Goal: Task Accomplishment & Management: Manage account settings

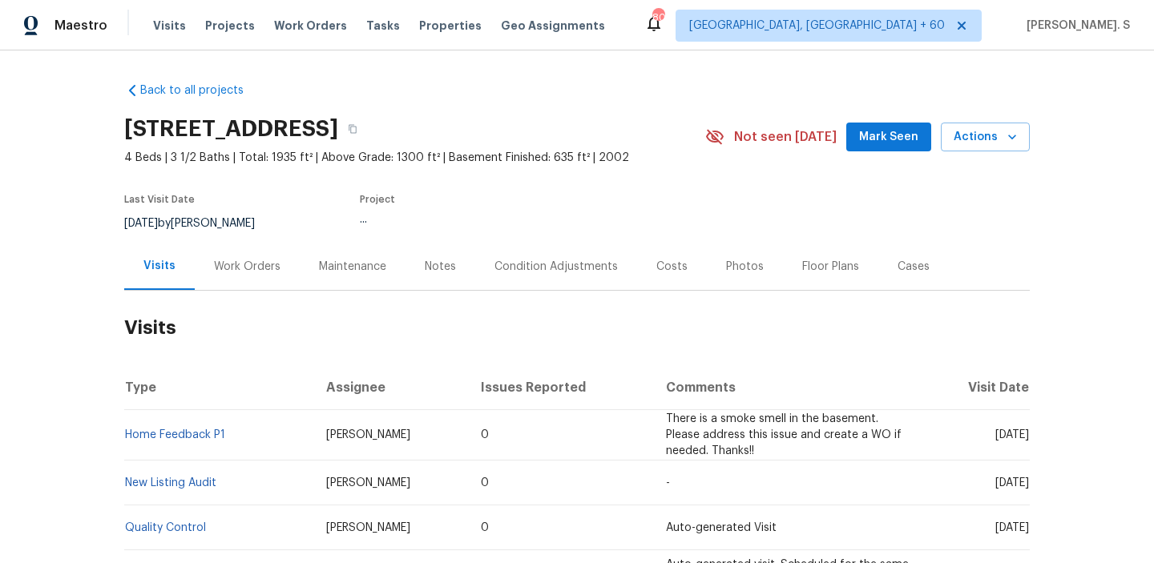
click at [237, 280] on div "Work Orders" at bounding box center [247, 266] width 105 height 47
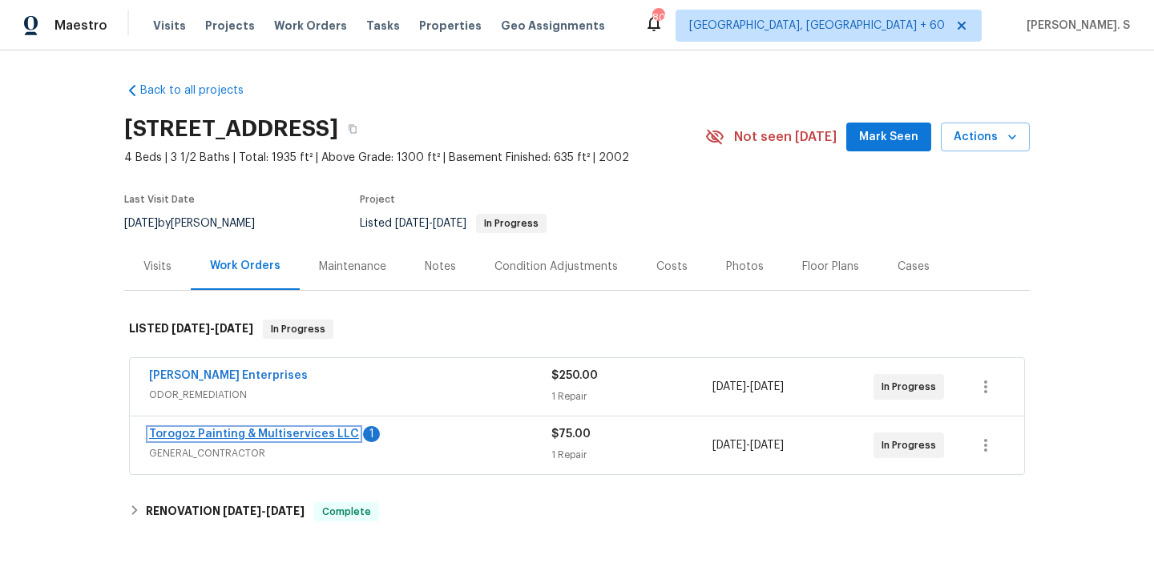
click at [280, 429] on link "Torogoz Painting & Multiservices LLC" at bounding box center [254, 434] width 210 height 11
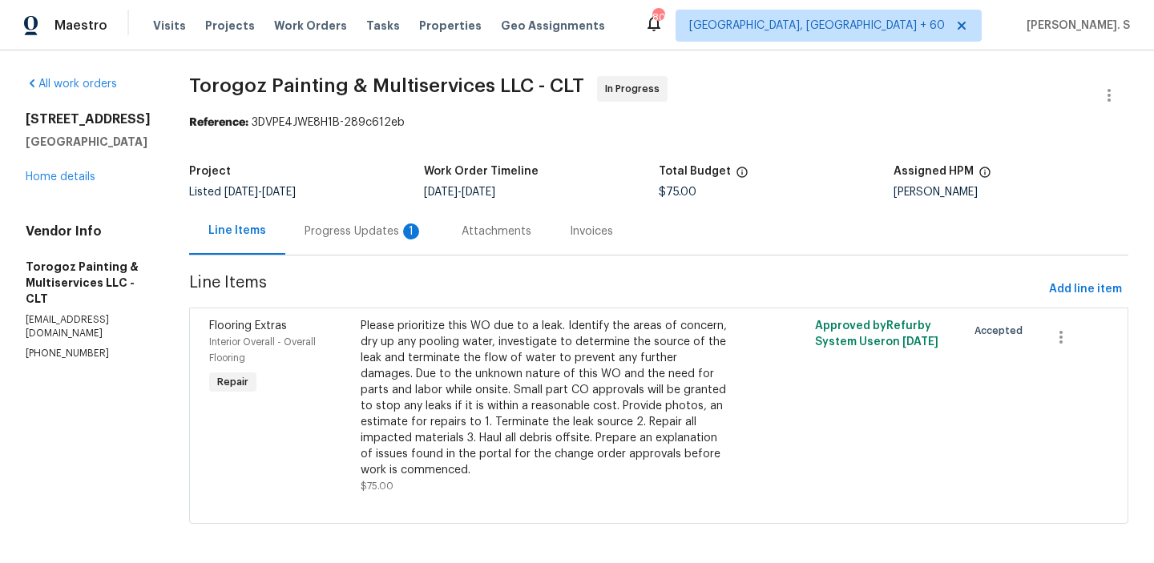
click at [421, 232] on div "Progress Updates 1" at bounding box center [363, 232] width 119 height 16
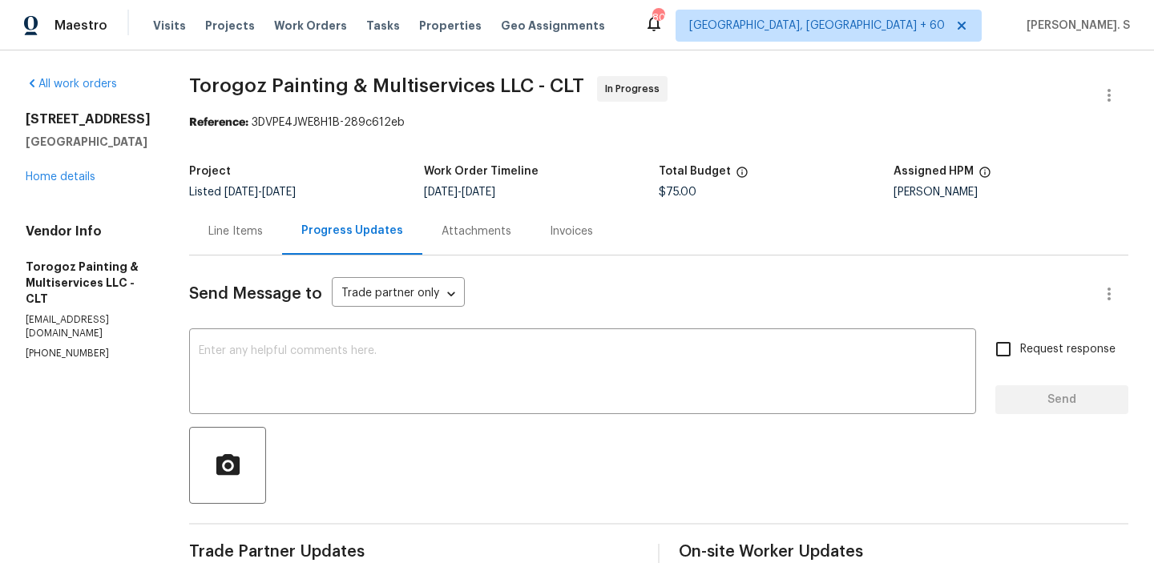
scroll to position [237, 0]
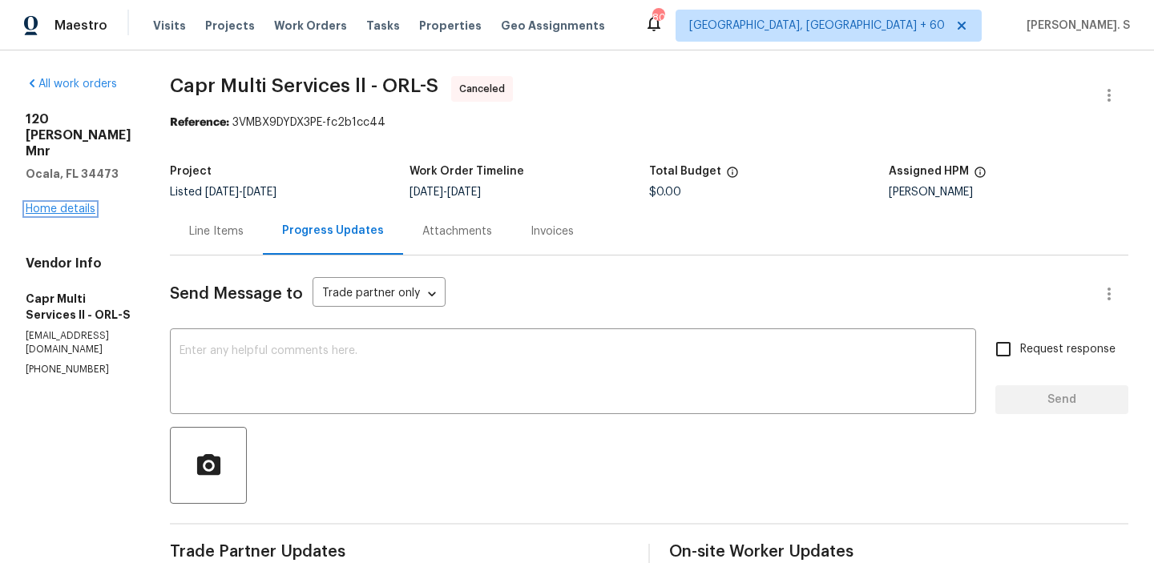
click at [83, 204] on link "Home details" at bounding box center [61, 209] width 70 height 11
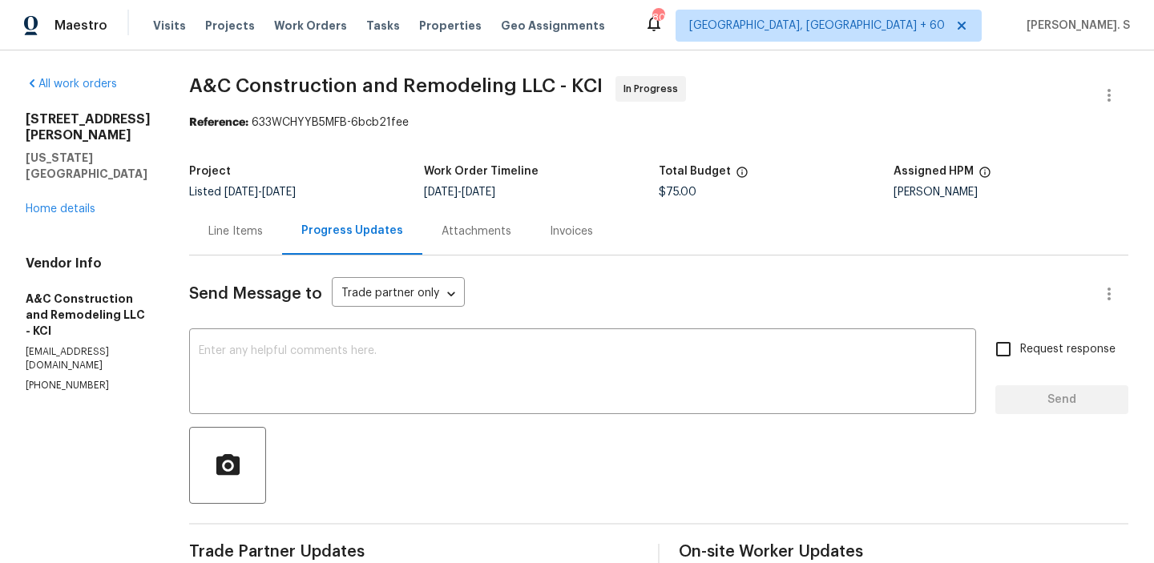
scroll to position [240, 0]
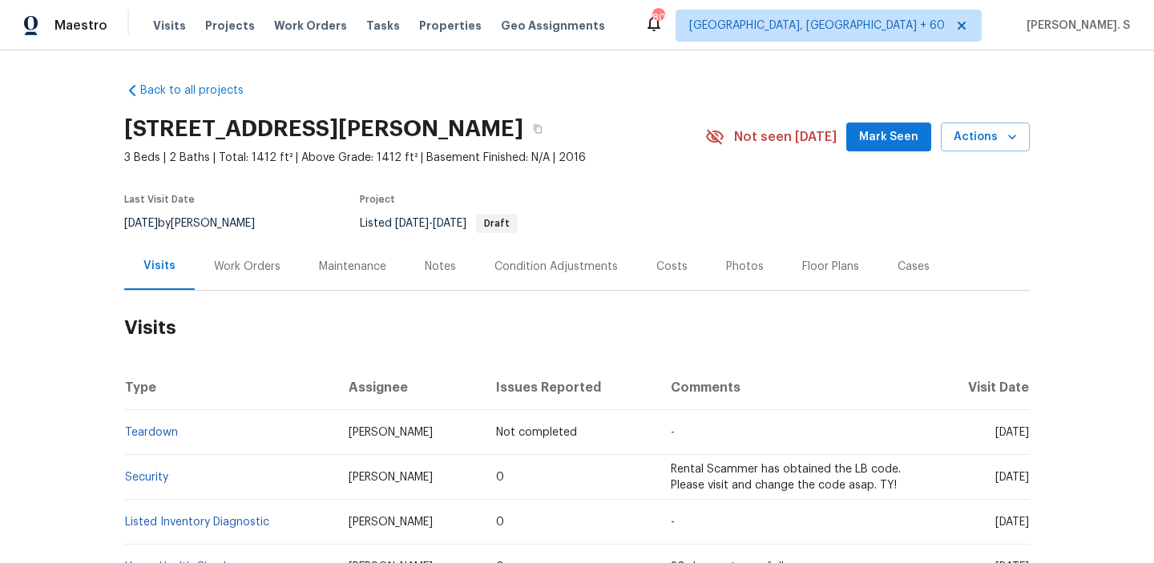
click at [244, 293] on h2 "Visits" at bounding box center [576, 328] width 905 height 75
click at [248, 259] on div "Work Orders" at bounding box center [247, 267] width 67 height 16
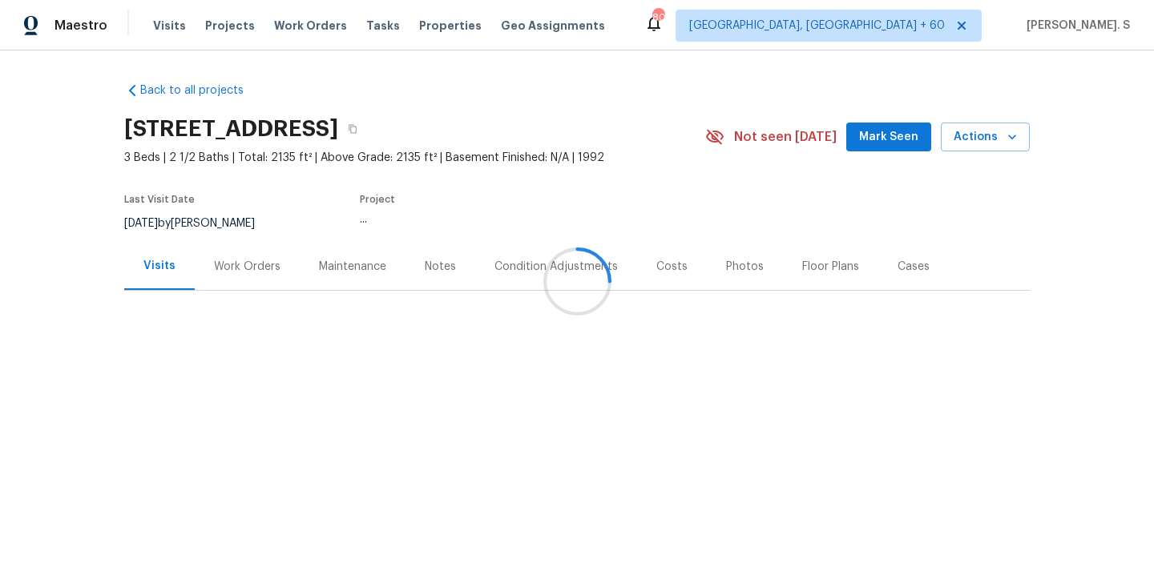
click at [292, 253] on div "Work Orders" at bounding box center [247, 266] width 105 height 47
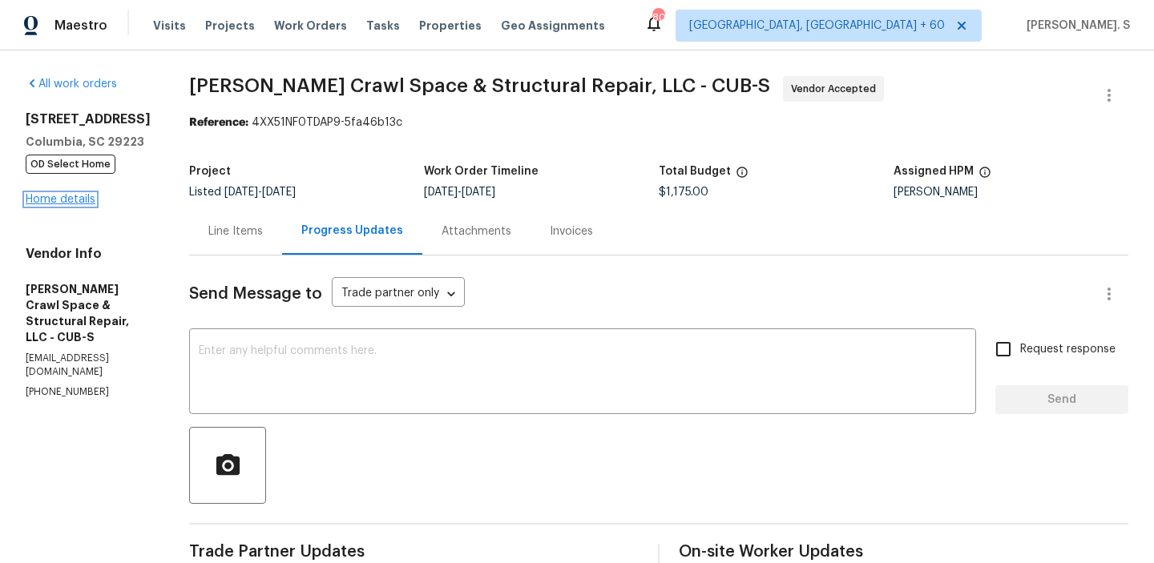
click at [59, 203] on link "Home details" at bounding box center [61, 199] width 70 height 11
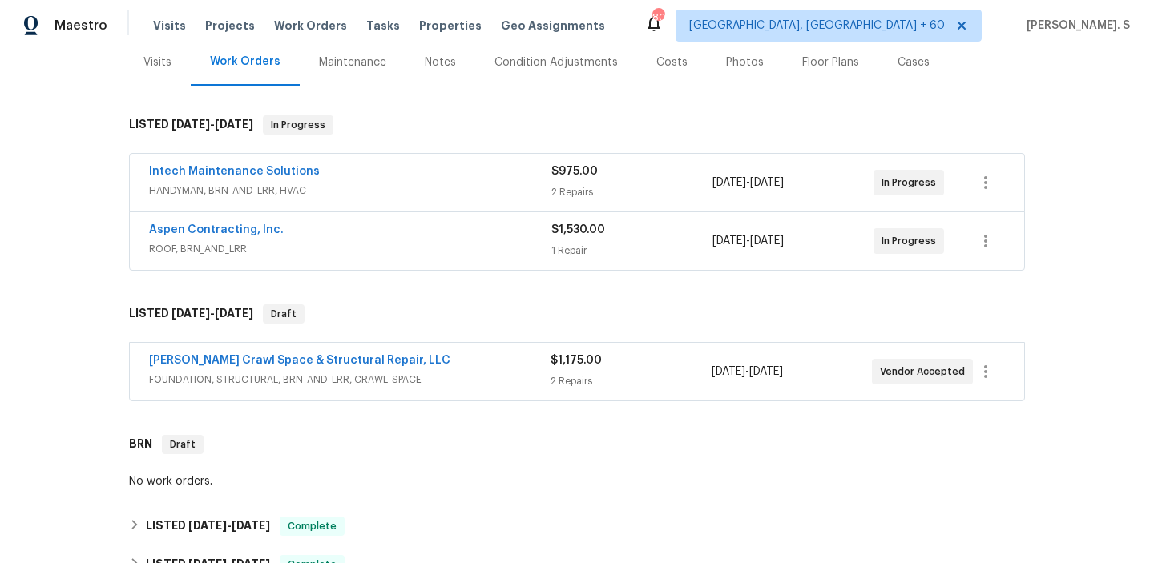
scroll to position [349, 0]
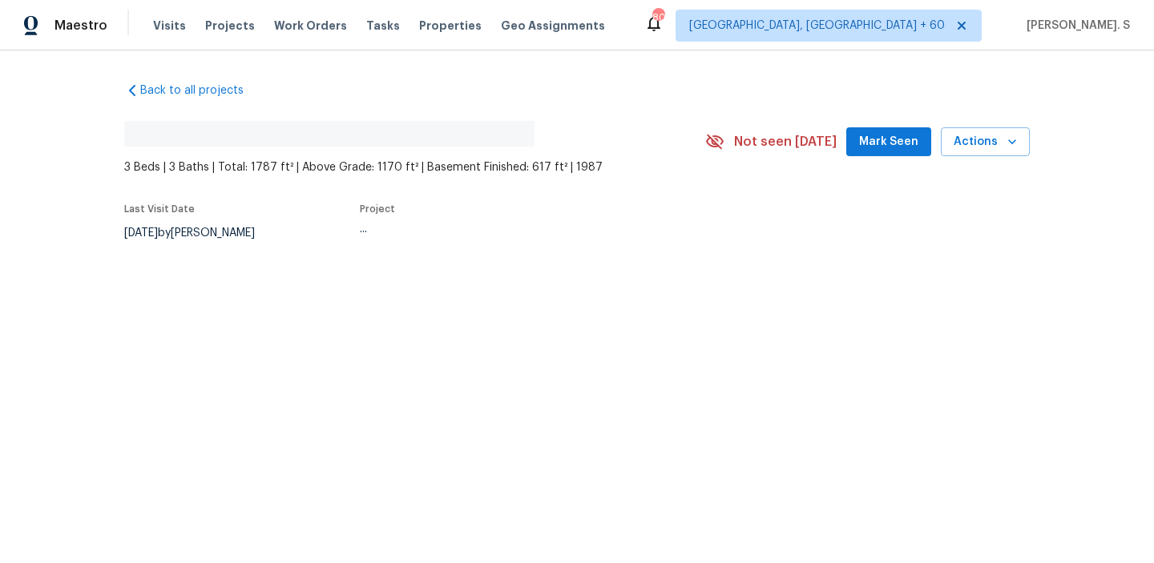
click at [216, 239] on div "6/20/2025 by Ken Romain" at bounding box center [199, 233] width 150 height 19
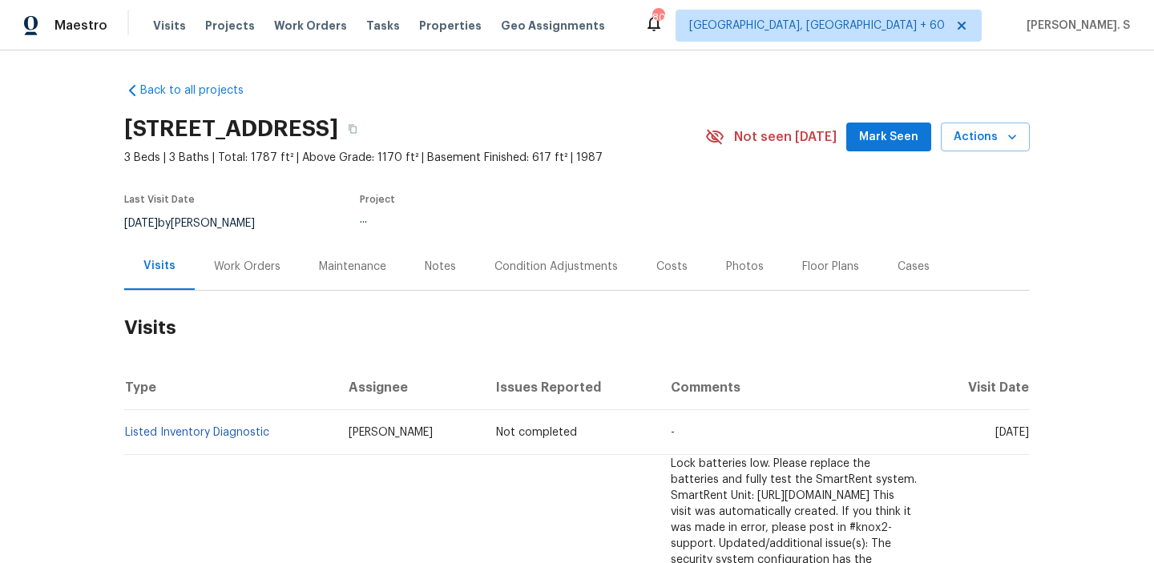
click div "Work Orders"
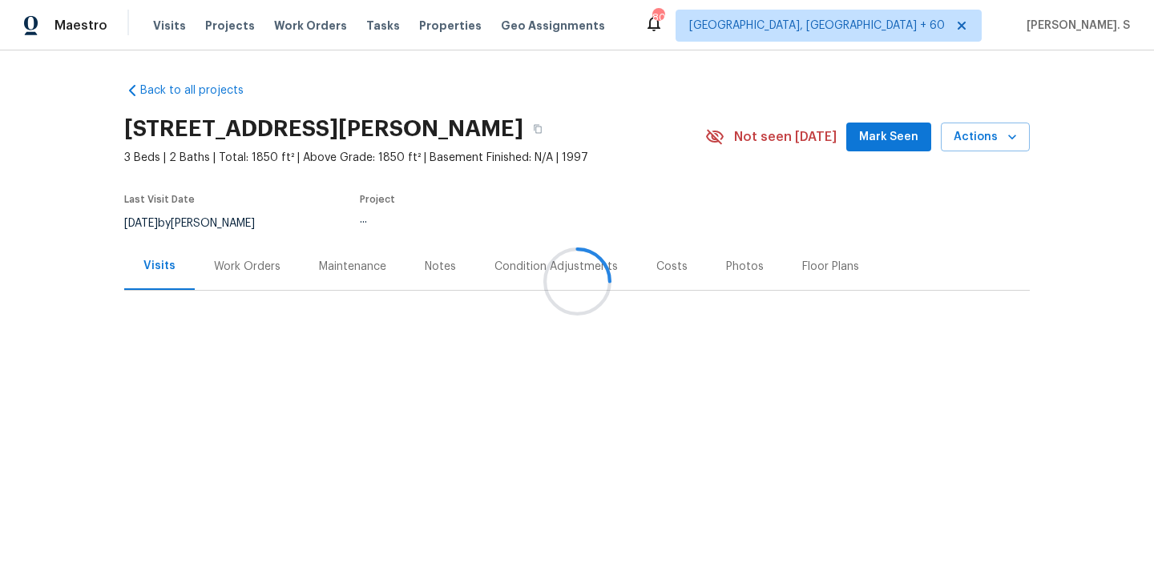
click at [203, 256] on div at bounding box center [577, 281] width 1154 height 563
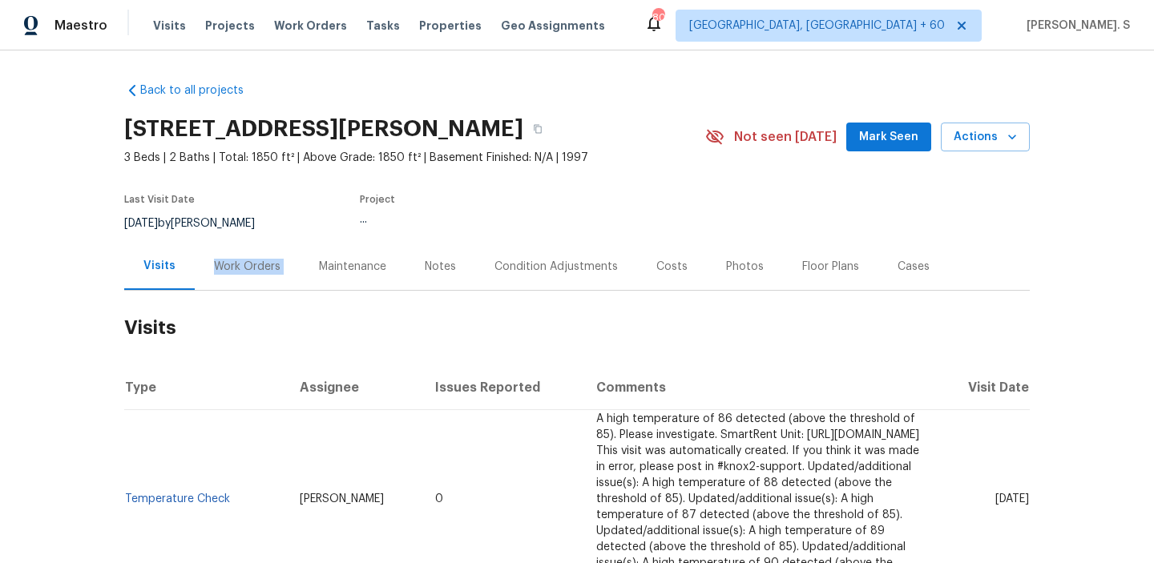
click at [203, 256] on div "Work Orders" at bounding box center [247, 266] width 105 height 47
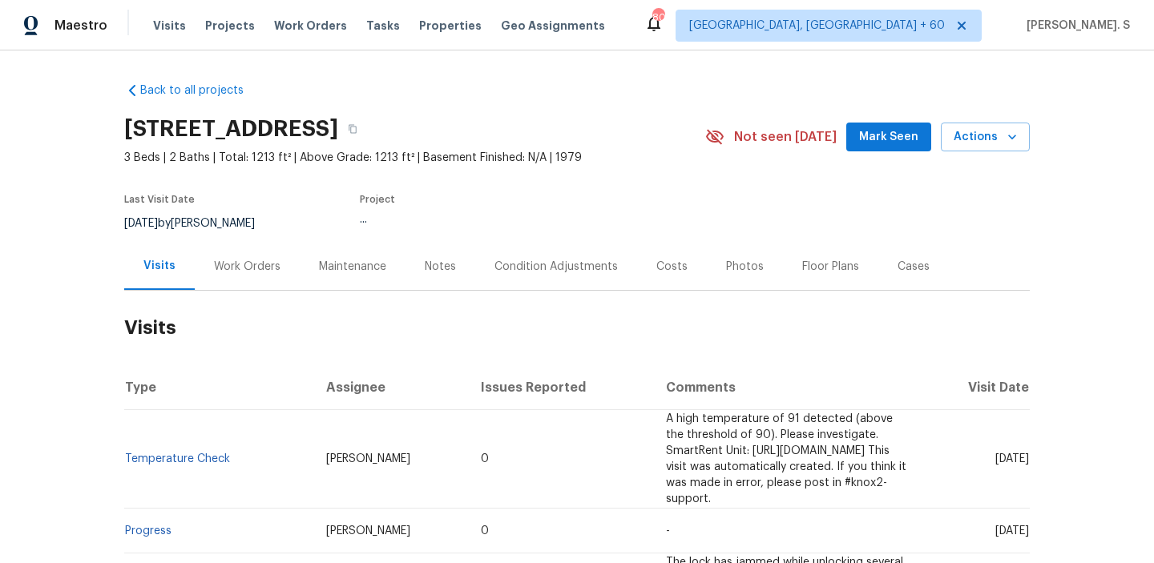
click at [249, 291] on h2 "Visits" at bounding box center [576, 328] width 905 height 75
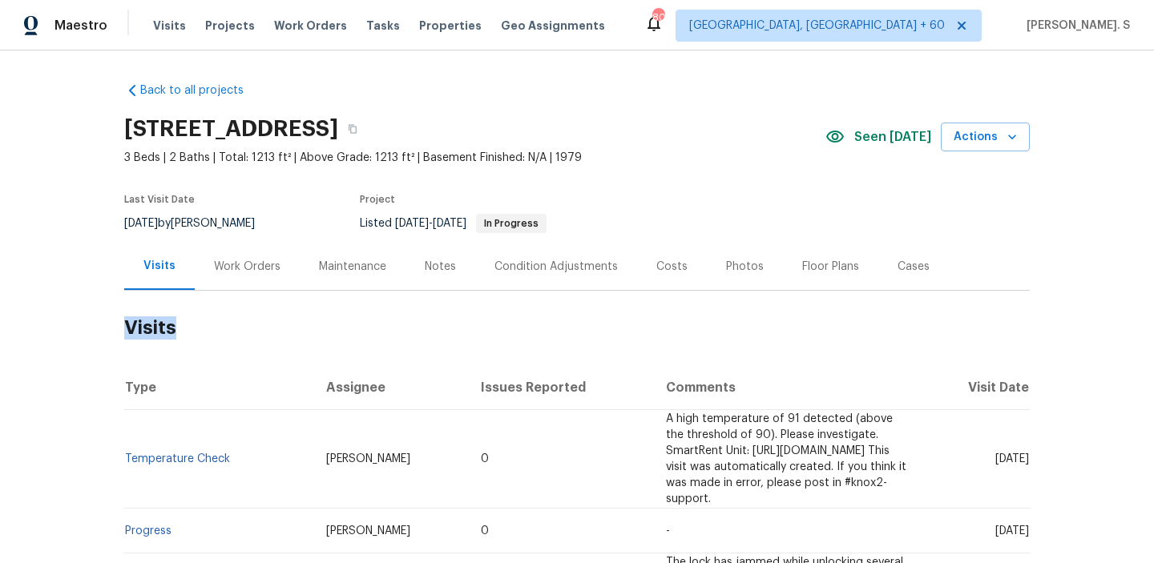
click at [248, 269] on div "Work Orders" at bounding box center [247, 267] width 67 height 16
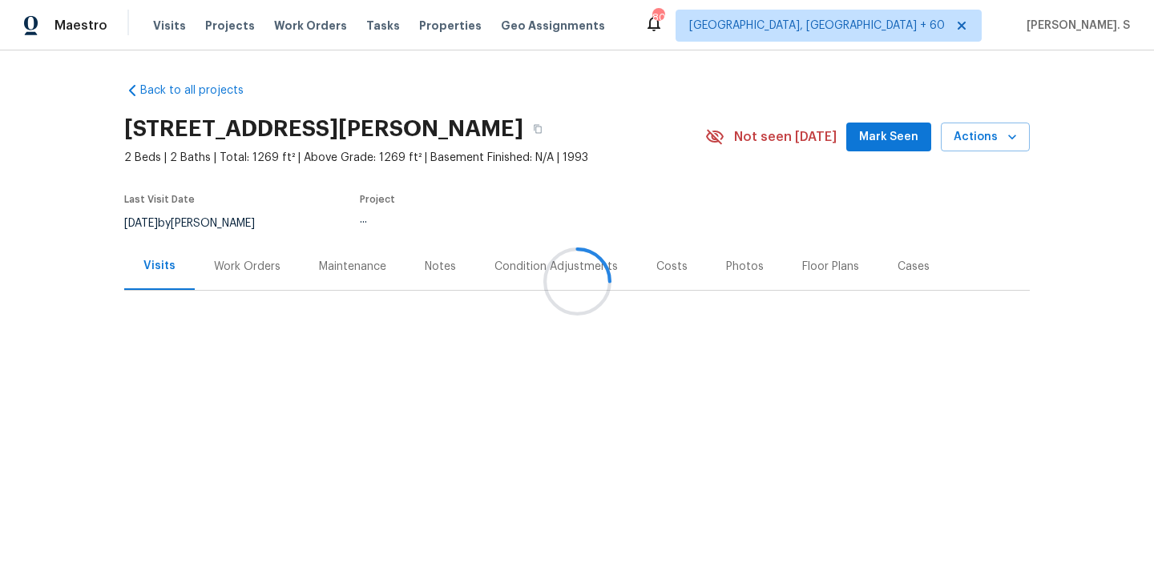
click at [228, 299] on div at bounding box center [577, 281] width 1154 height 563
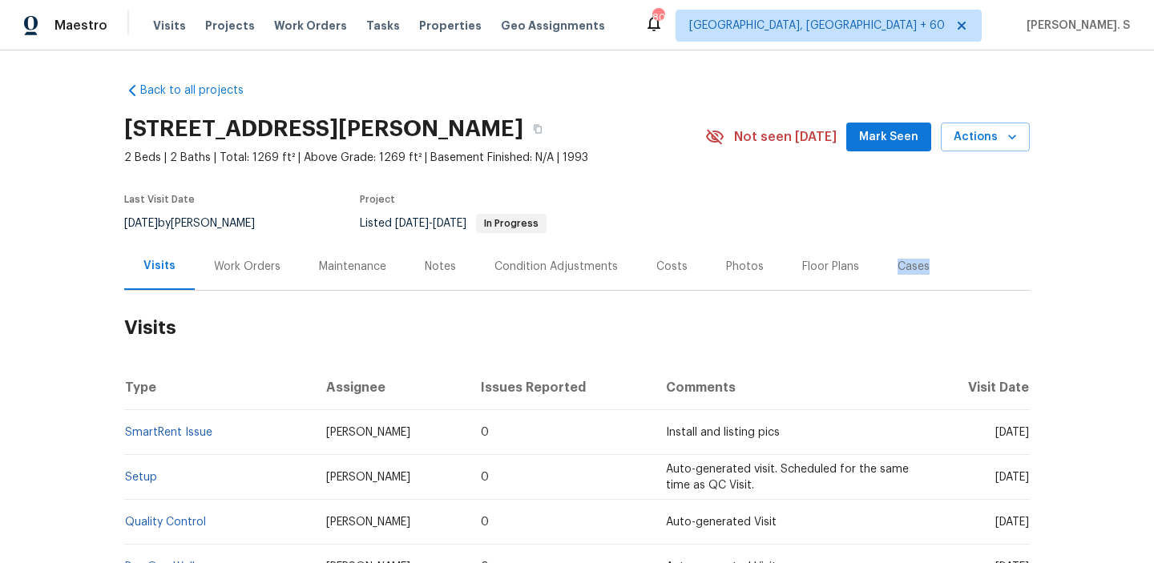
click at [236, 271] on div "Work Orders" at bounding box center [247, 267] width 67 height 16
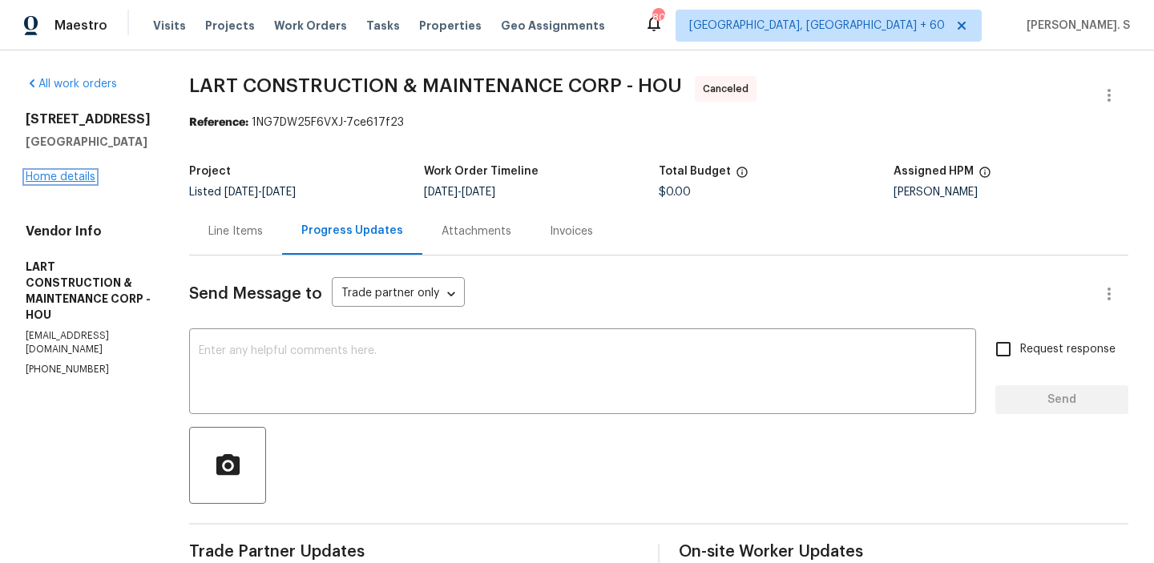
click at [49, 183] on link "Home details" at bounding box center [61, 176] width 70 height 11
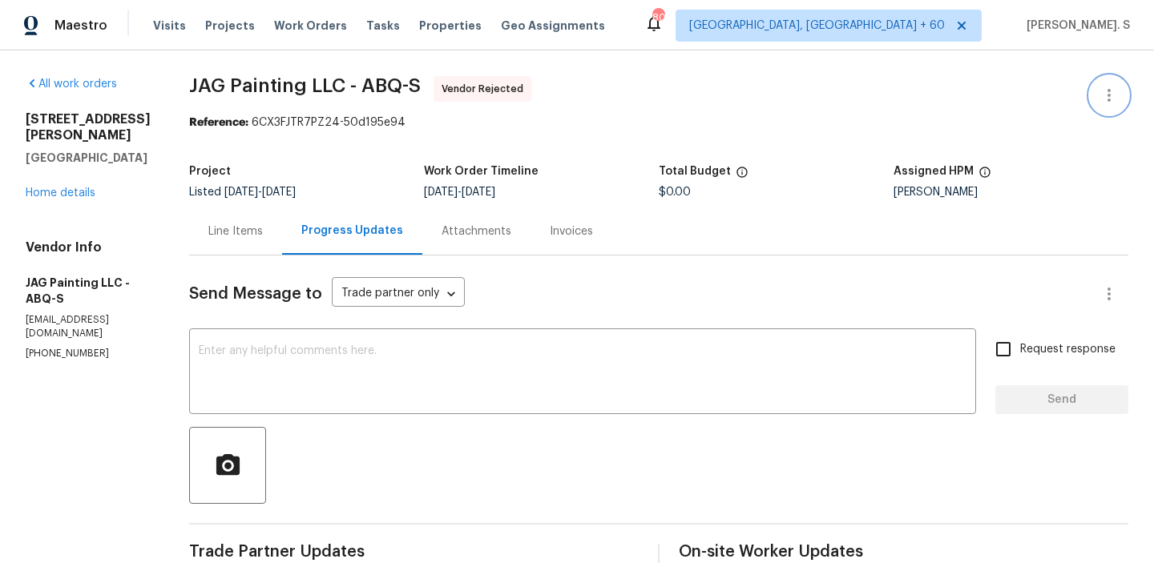
click at [1108, 91] on icon "button" at bounding box center [1108, 95] width 3 height 13
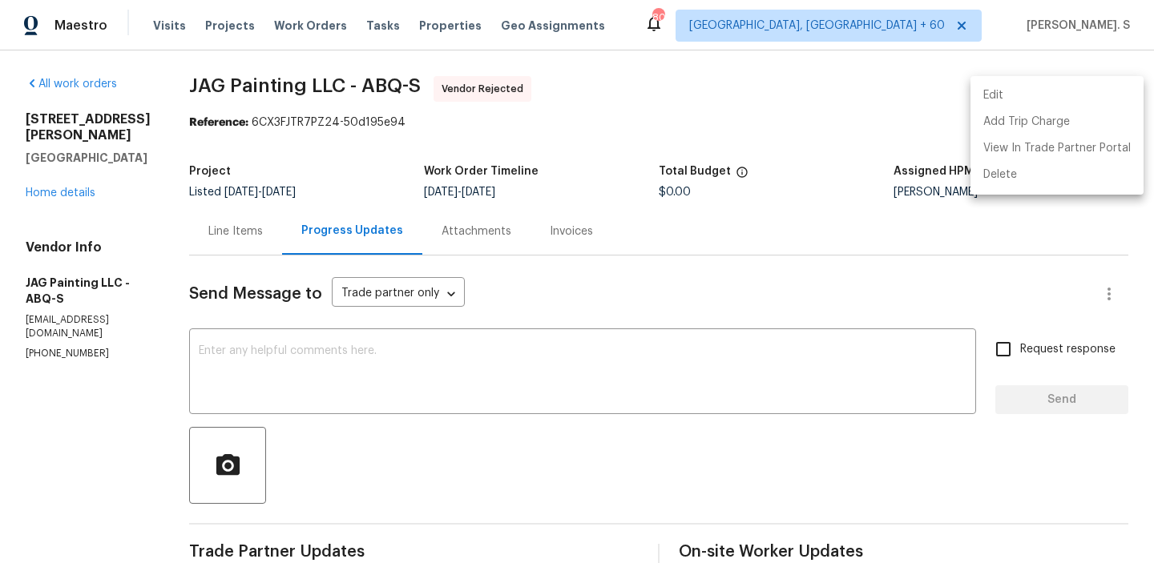
click at [1004, 96] on li "Edit" at bounding box center [1056, 96] width 173 height 26
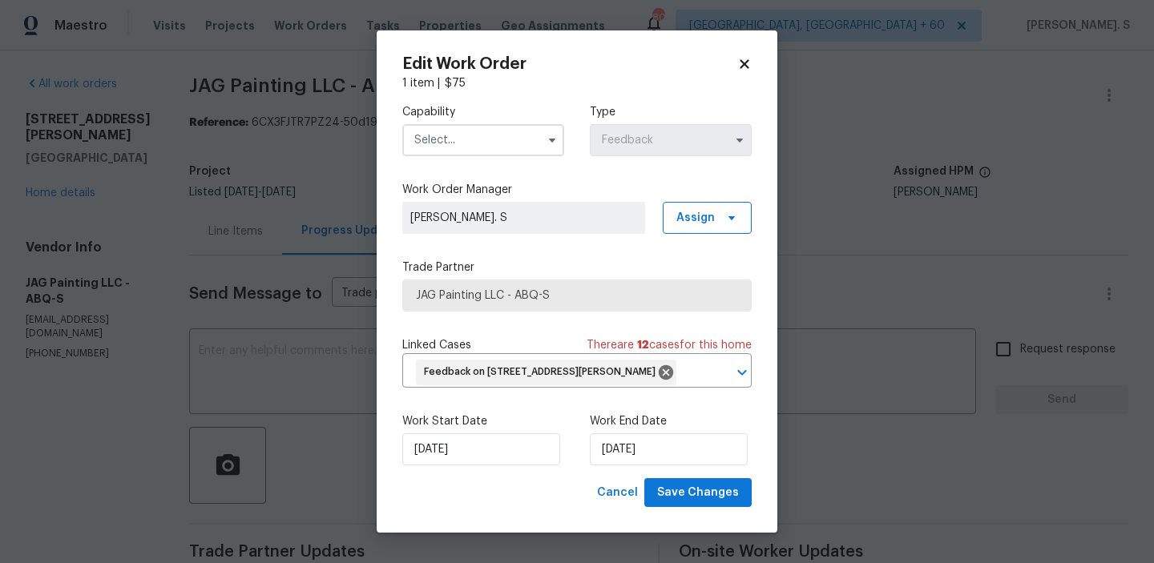
click at [456, 124] on input "text" at bounding box center [483, 140] width 162 height 32
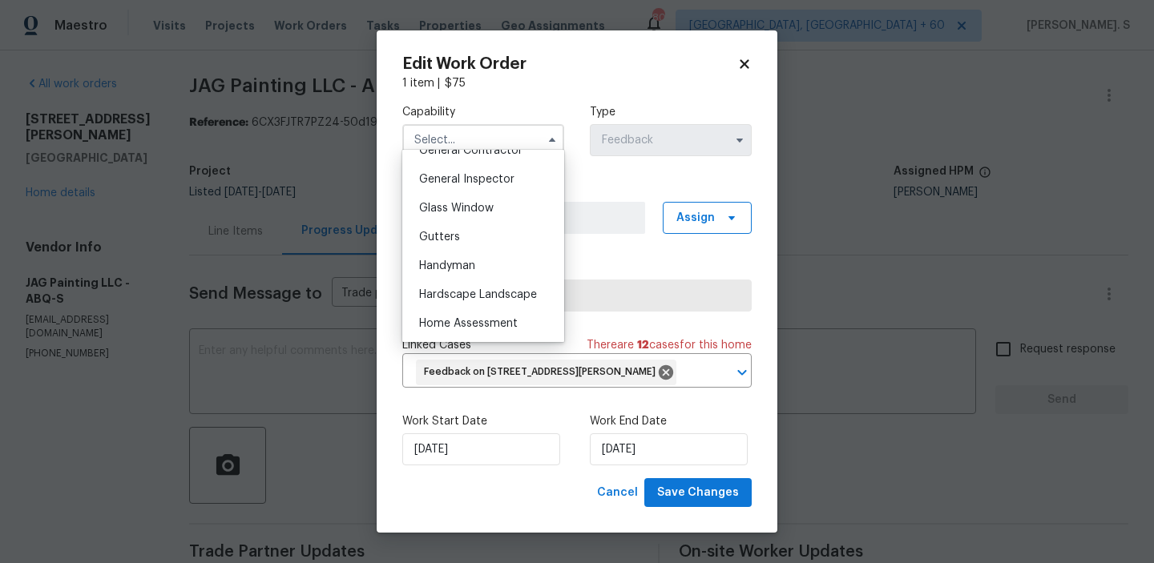
scroll to position [786, 0]
click at [462, 210] on span "Glass Window" at bounding box center [456, 205] width 75 height 11
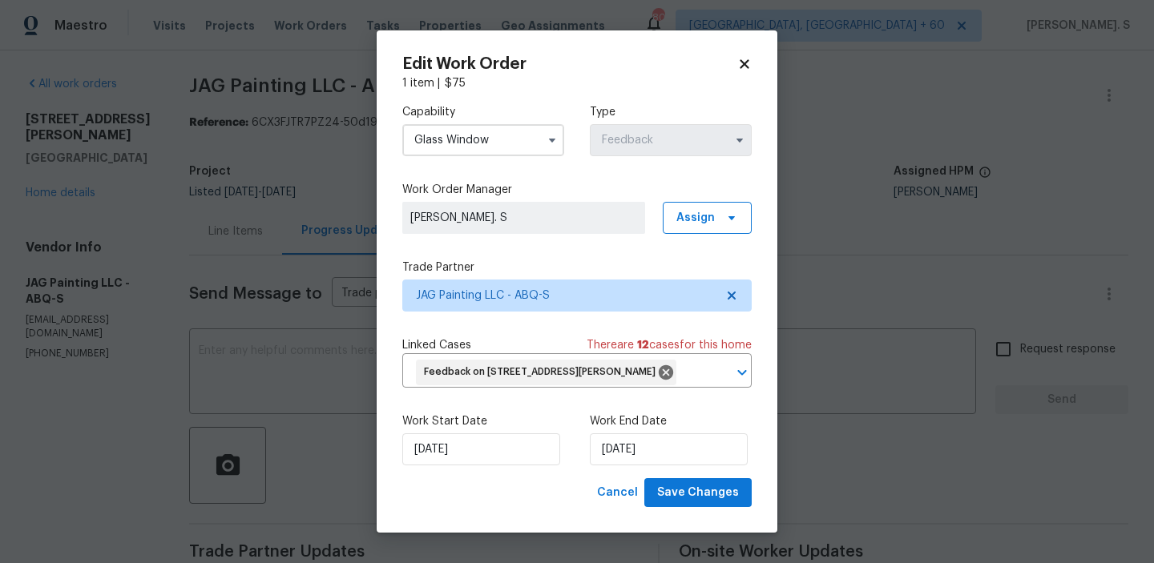
click at [471, 124] on input "Glass Window" at bounding box center [483, 140] width 162 height 32
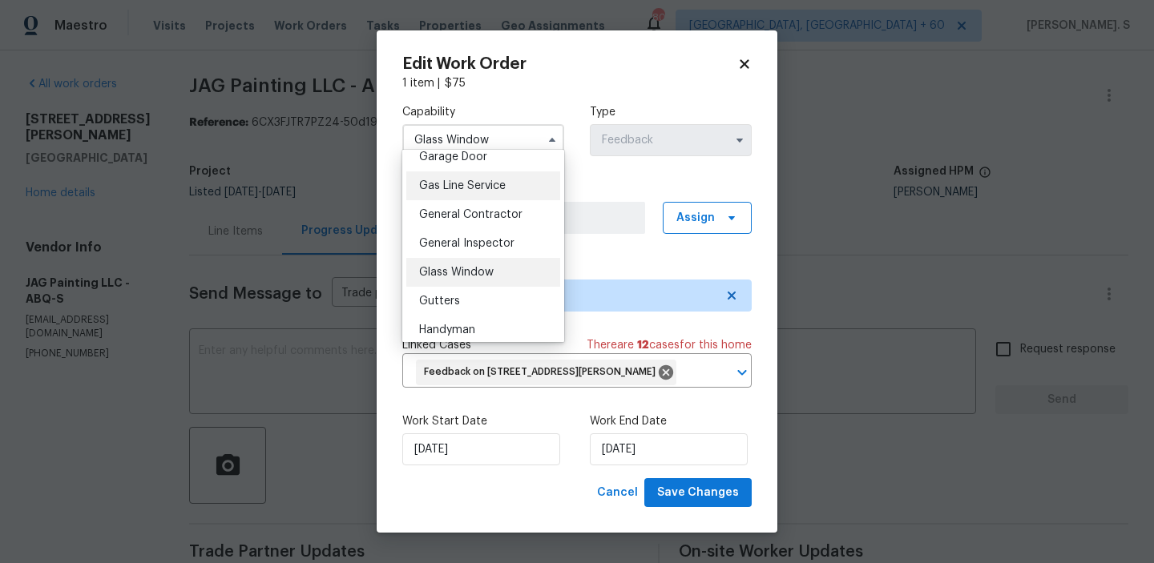
scroll to position [732, 0]
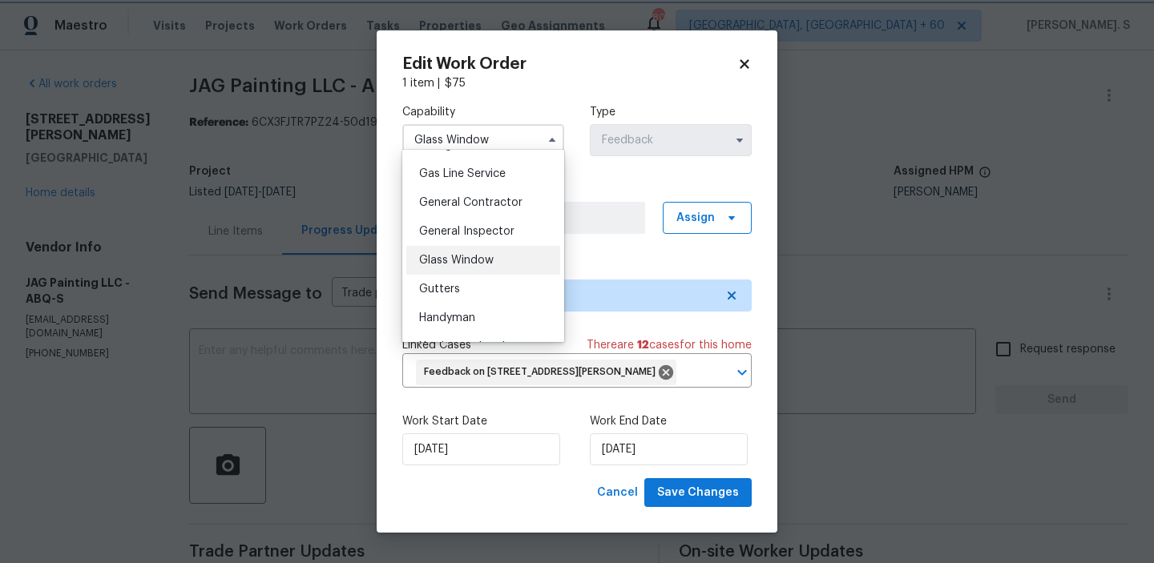
click at [693, 329] on div "Capability Glass Window Agent Appliance Bathtub Resurfacing BRN And Lrr Broker …" at bounding box center [576, 284] width 349 height 387
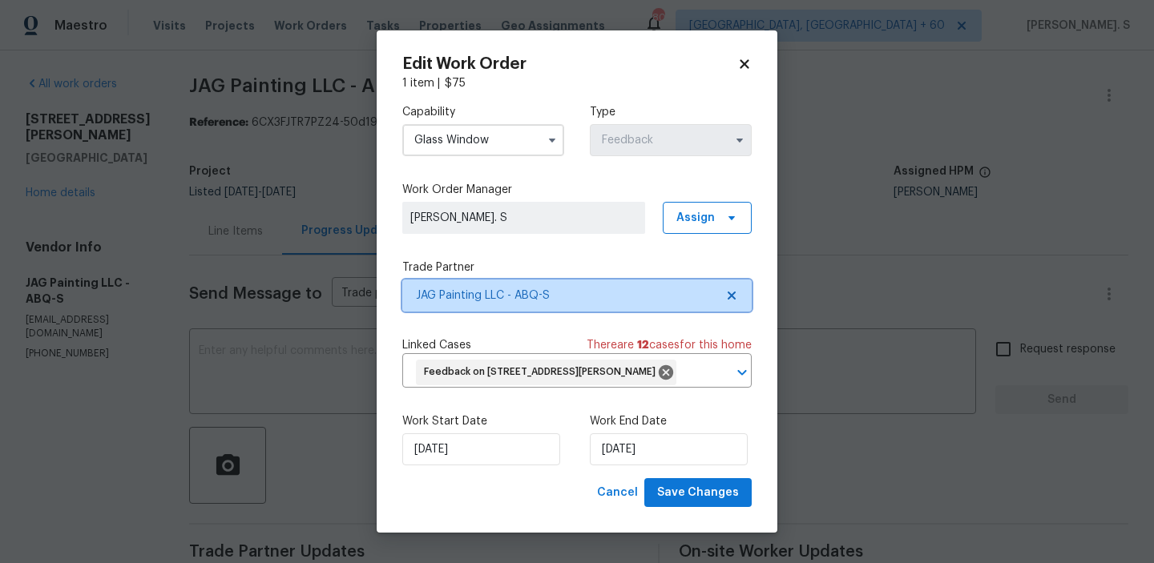
click at [730, 292] on icon at bounding box center [732, 296] width 8 height 8
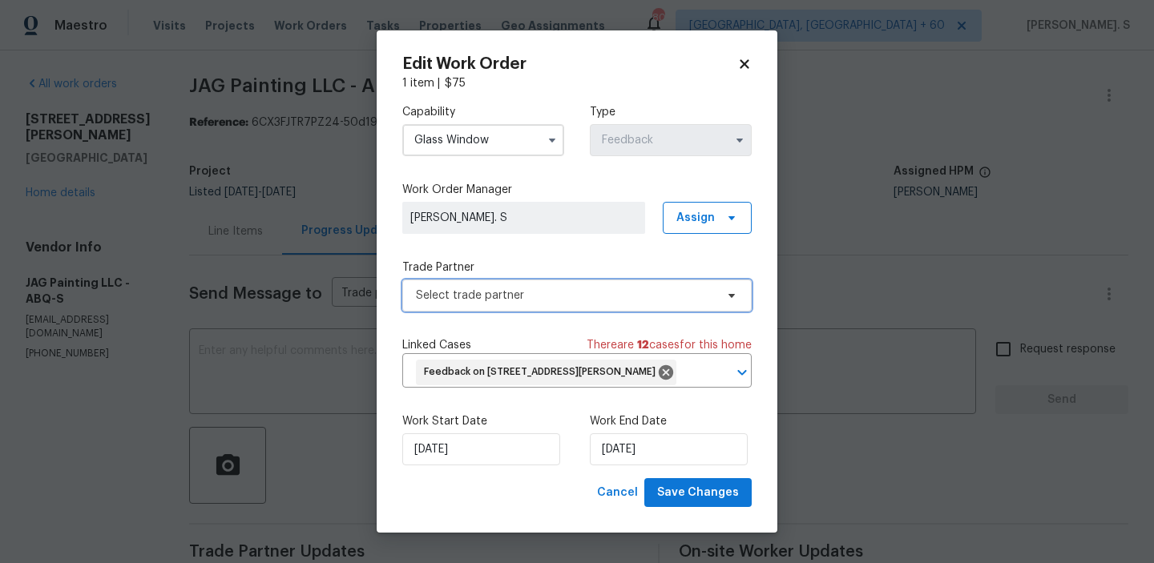
click at [730, 294] on icon at bounding box center [731, 296] width 6 height 4
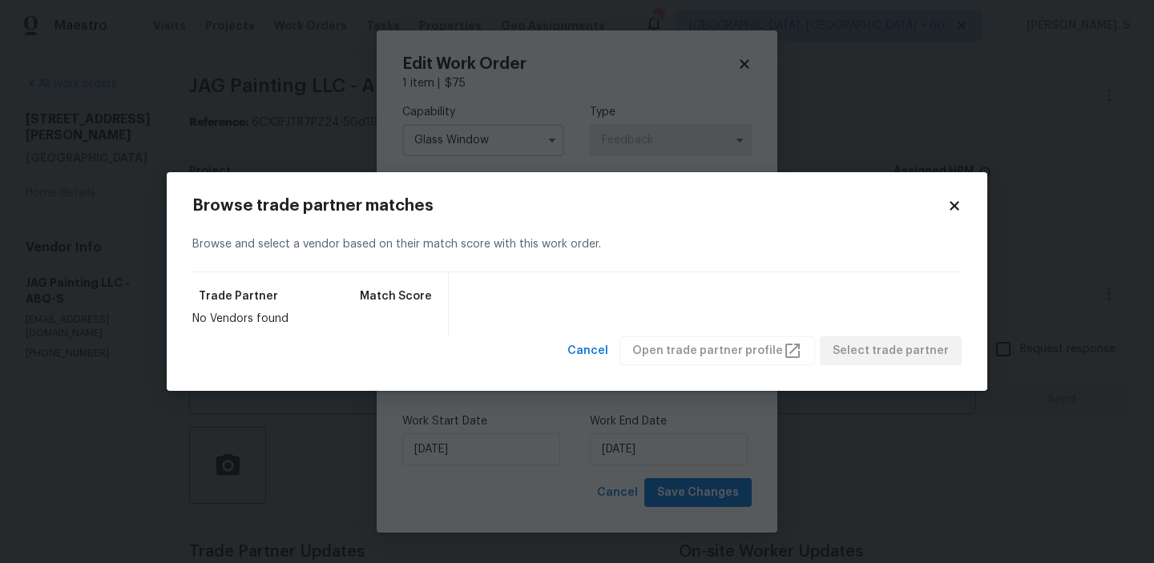
click at [578, 348] on div "Cancel Open trade partner profile Select trade partner" at bounding box center [576, 352] width 769 height 30
click at [601, 353] on span "Cancel" at bounding box center [587, 351] width 41 height 20
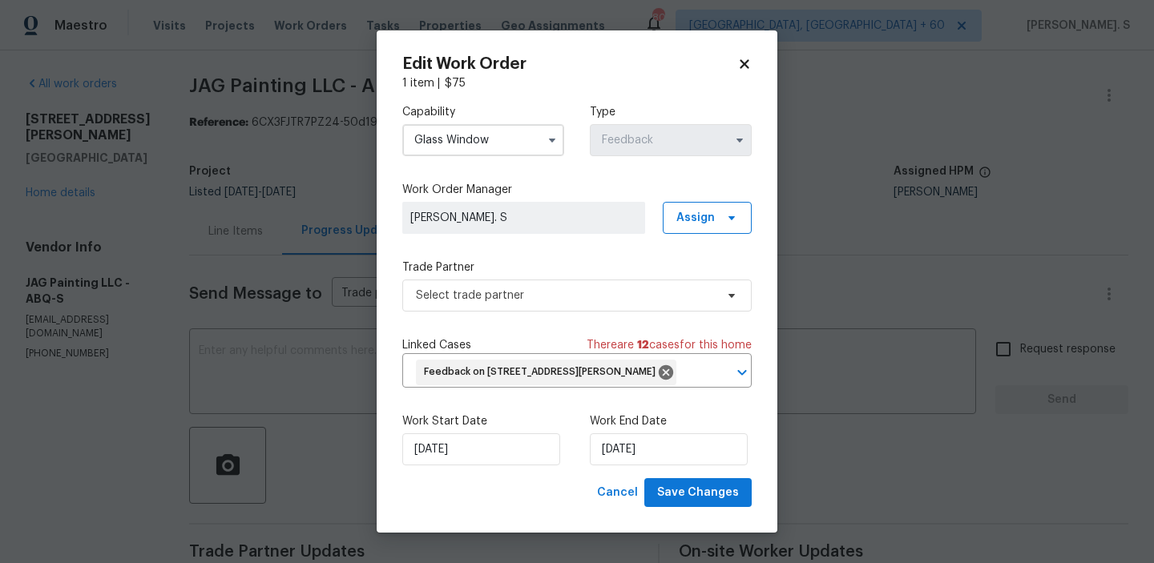
click at [498, 165] on div "Capability Glass Window Type Feedback Work Order Manager [PERSON_NAME]. S Assig…" at bounding box center [576, 284] width 349 height 387
click at [498, 152] on div "Capability Glass Window Type Feedback" at bounding box center [576, 130] width 349 height 78
click at [493, 124] on input "Glass Window" at bounding box center [483, 140] width 162 height 32
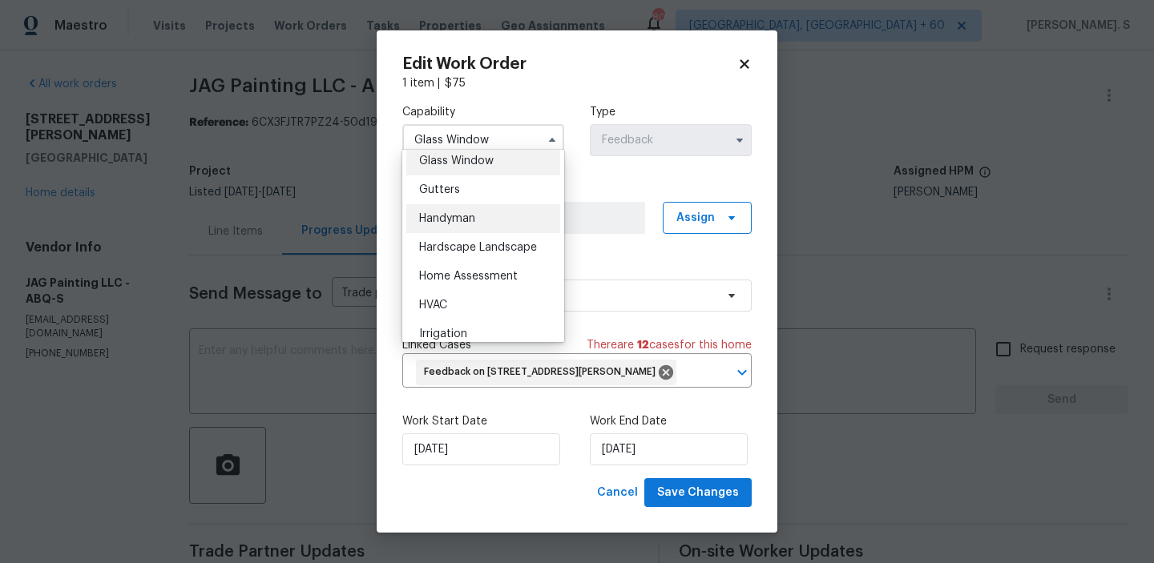
scroll to position [837, 0]
click at [510, 215] on div "Handyman" at bounding box center [483, 212] width 154 height 29
type input "Handyman"
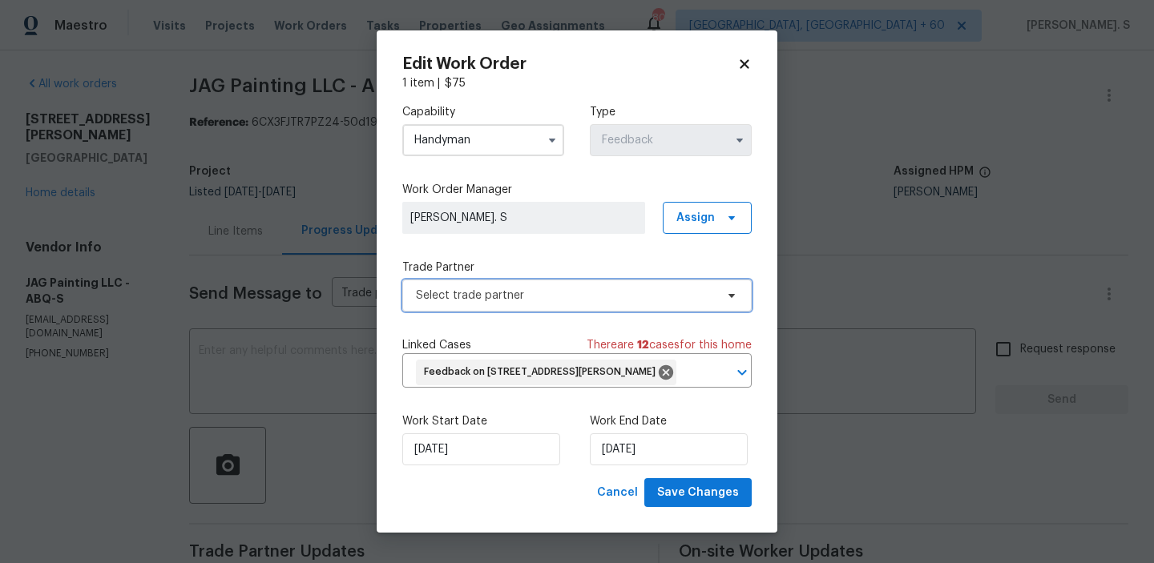
click at [581, 288] on span "Select trade partner" at bounding box center [565, 296] width 299 height 16
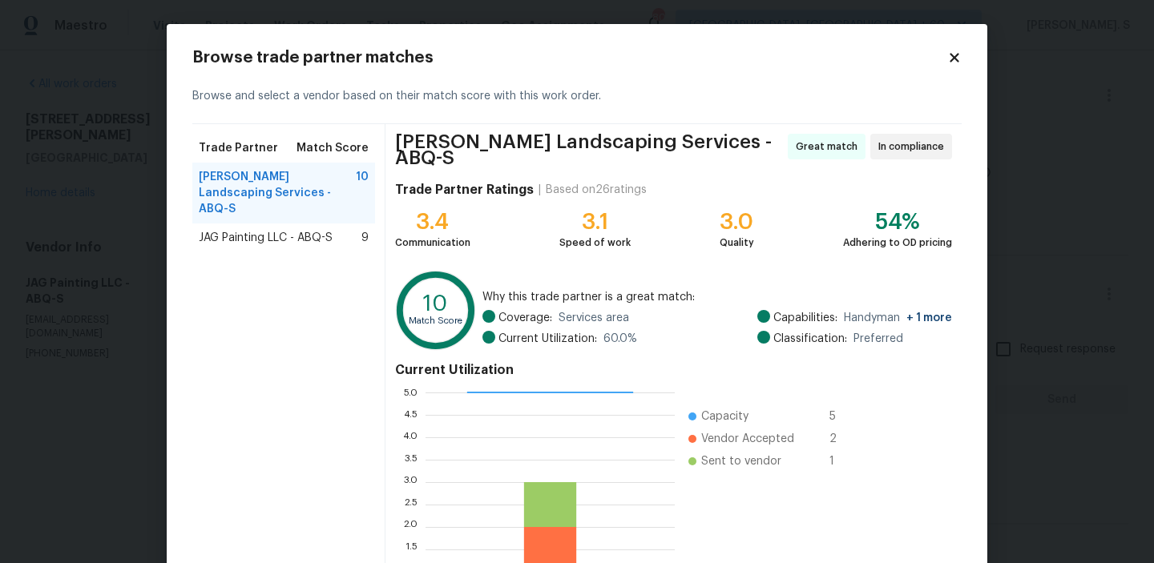
scroll to position [143, 0]
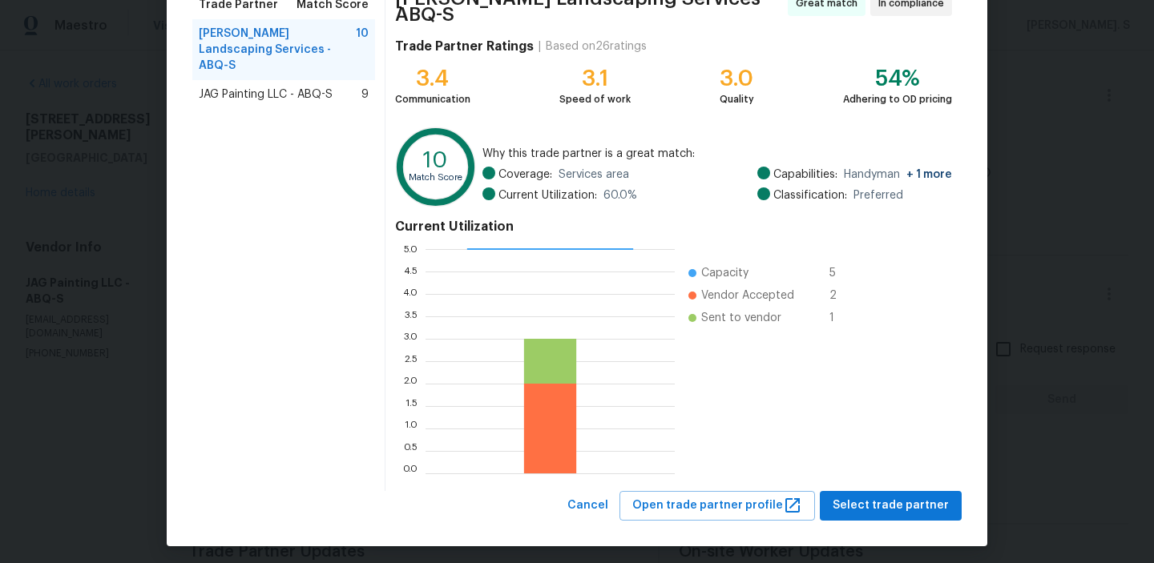
click at [880, 475] on div "[PERSON_NAME] Landscaping Services - ABQ-S Great match In compliance Trade Part…" at bounding box center [673, 236] width 576 height 510
click at [882, 496] on span "Select trade partner" at bounding box center [891, 506] width 116 height 20
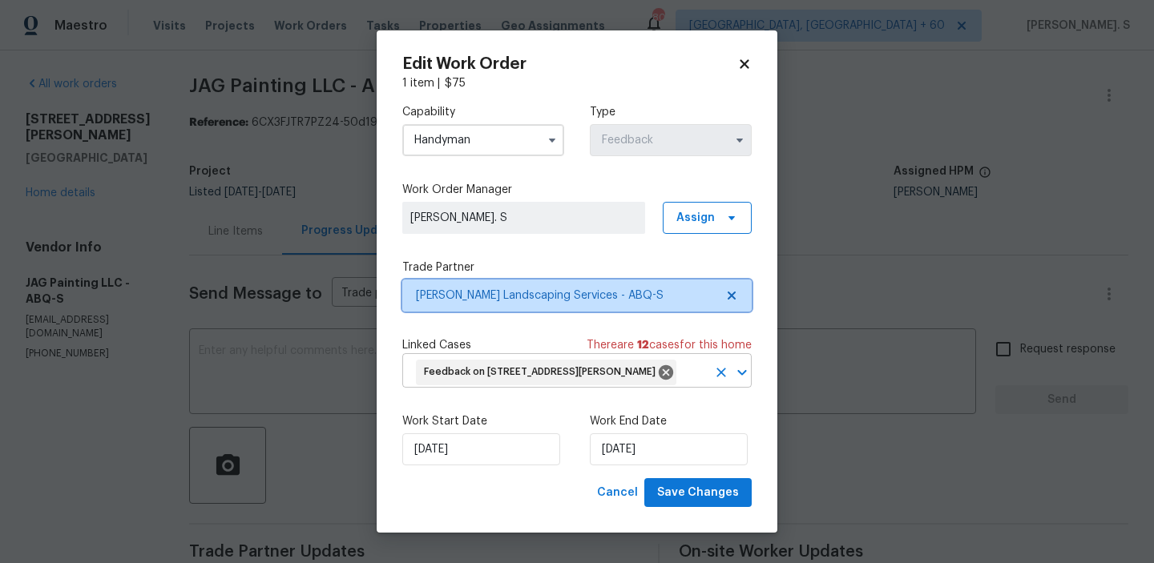
scroll to position [0, 0]
click at [710, 528] on div "Edit Work Order 1 item | $ 75 Capability Handyman Type Feedback Work Order Mana…" at bounding box center [577, 281] width 401 height 503
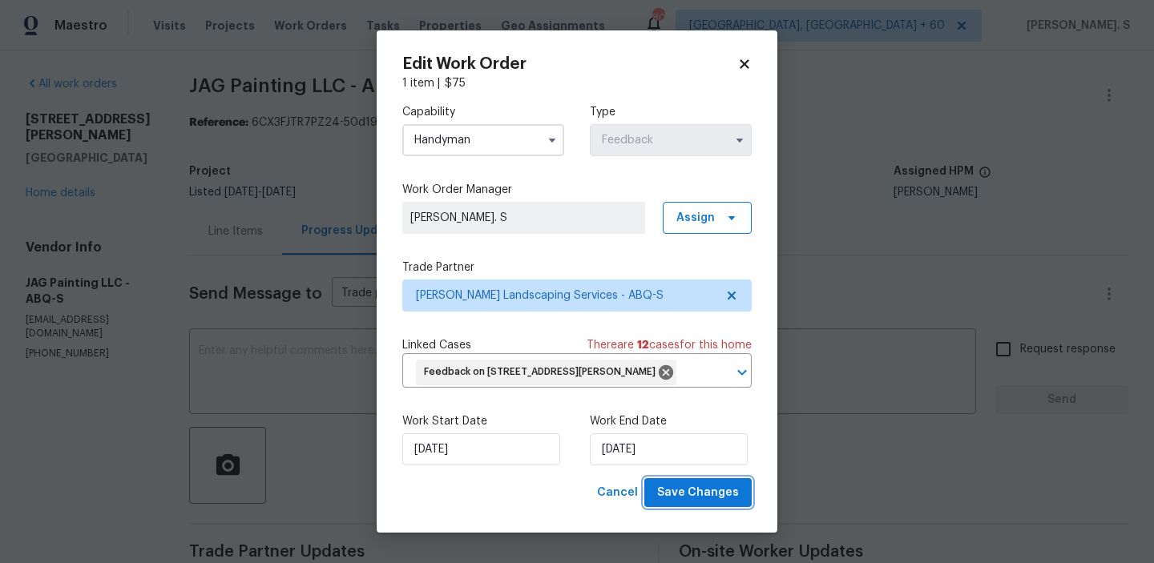
click at [709, 498] on button "Save Changes" at bounding box center [697, 493] width 107 height 30
click at [49, 218] on body "Maestro Visits Projects Work Orders Tasks Properties Geo Assignments 807 [GEOGR…" at bounding box center [577, 281] width 1154 height 563
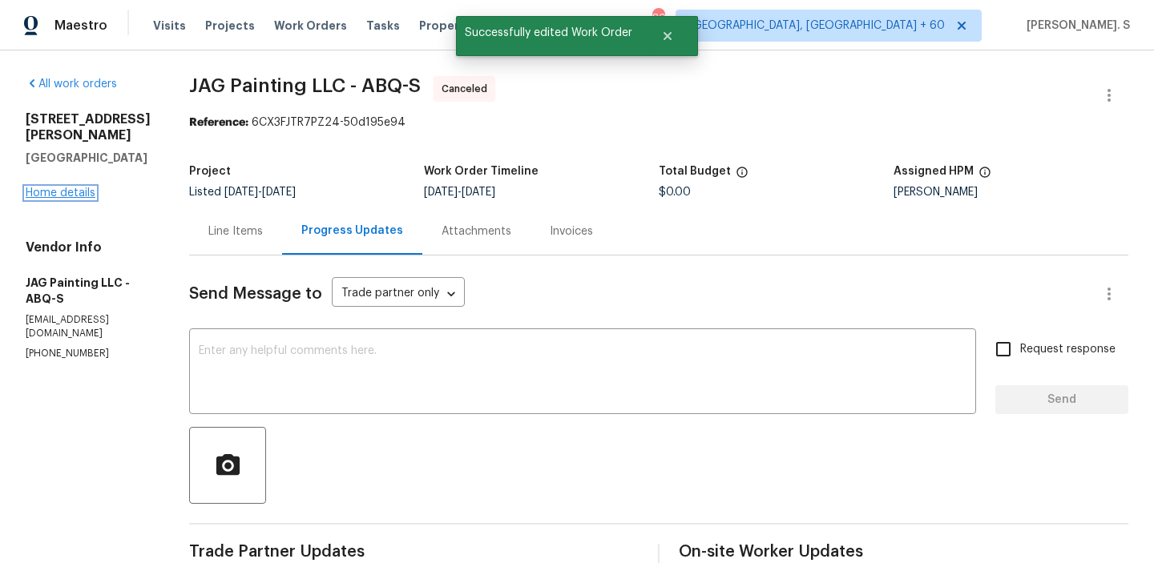
click at [75, 199] on link "Home details" at bounding box center [61, 193] width 70 height 11
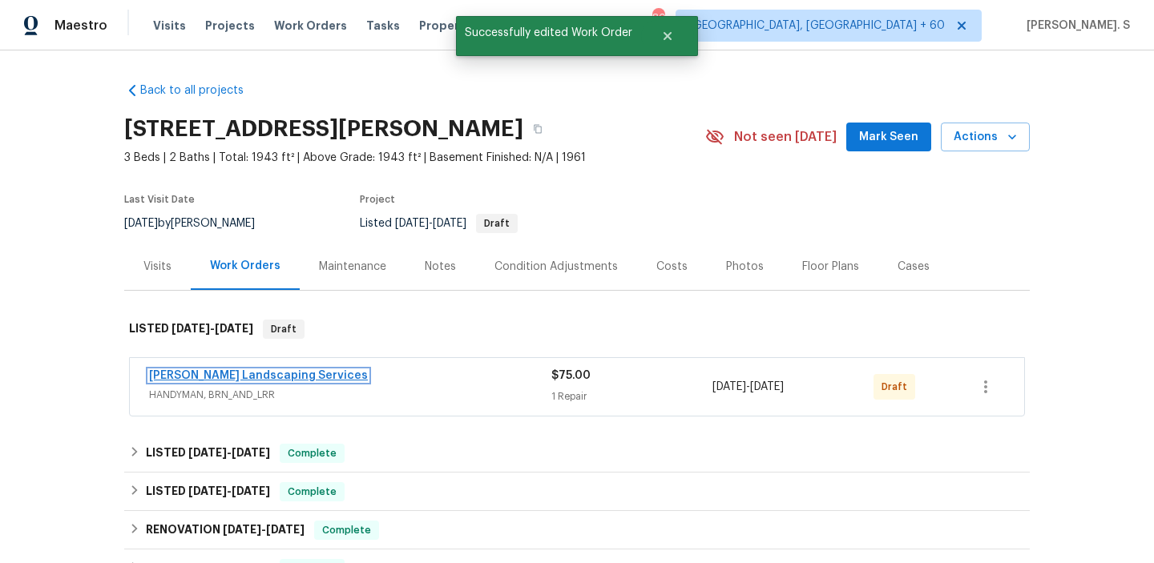
click at [313, 370] on link "[PERSON_NAME] Landscaping Services" at bounding box center [258, 375] width 219 height 11
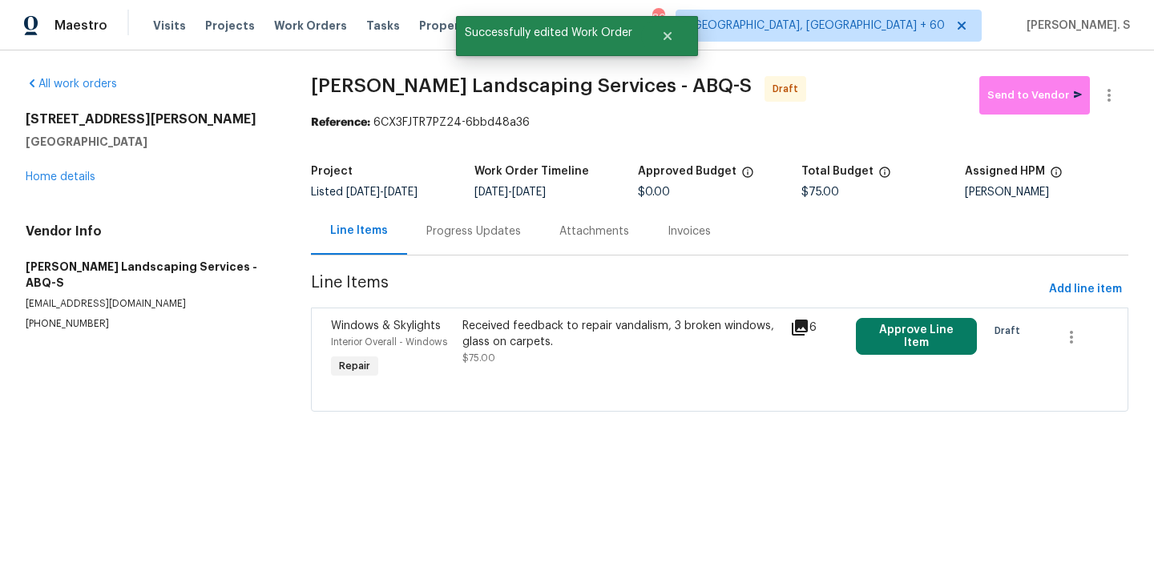
click at [583, 349] on div "Received feedback to repair vandalism, 3 broken windows, glass on carpets. $75.…" at bounding box center [621, 342] width 318 height 48
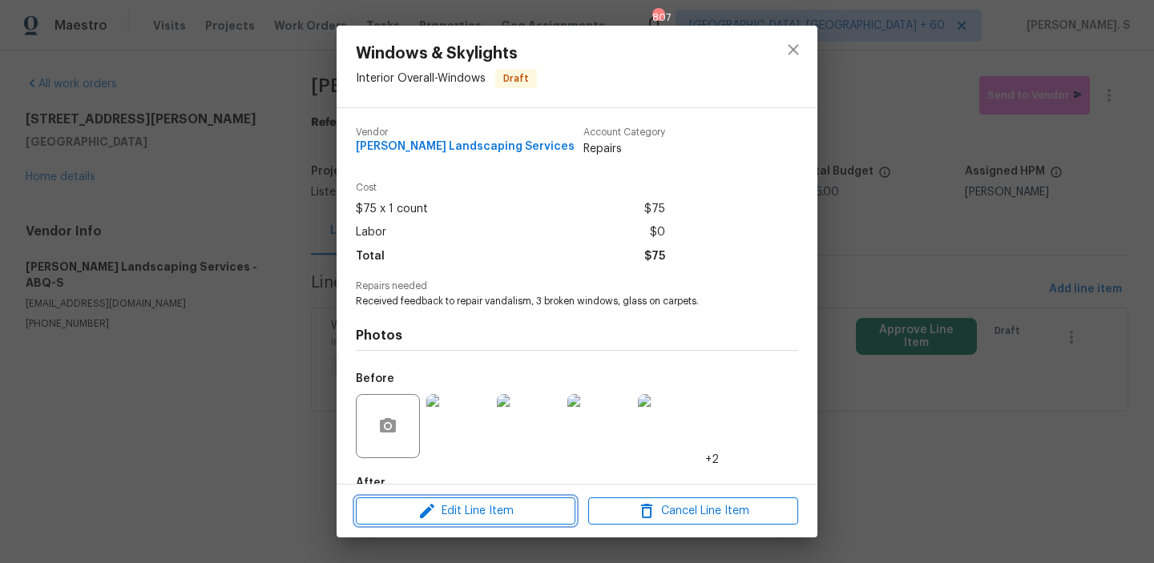
click at [530, 510] on span "Edit Line Item" at bounding box center [466, 512] width 210 height 20
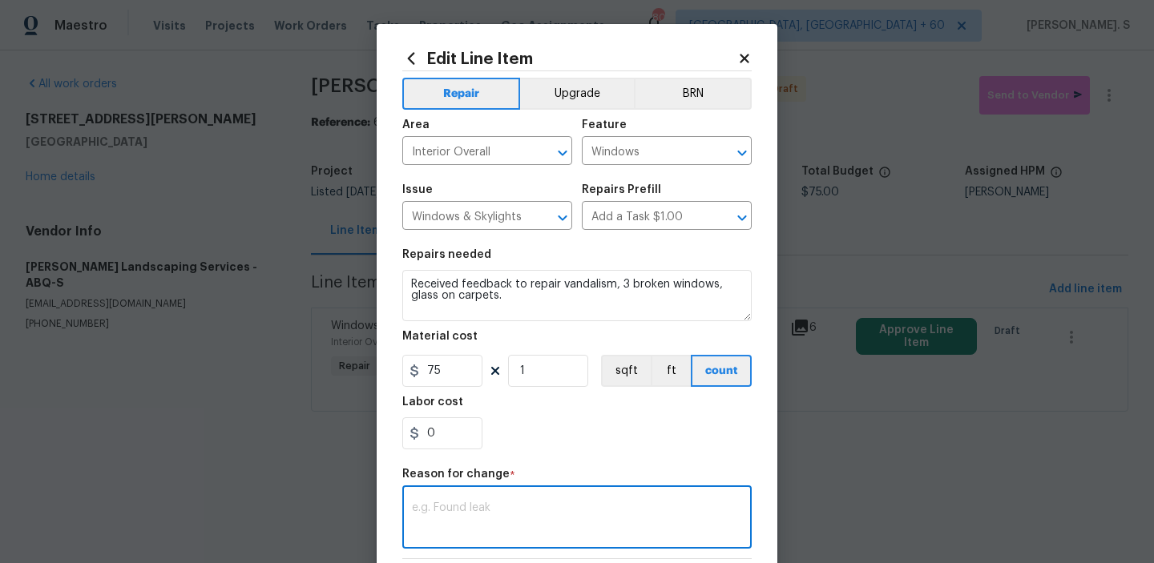
click at [530, 510] on textarea at bounding box center [577, 519] width 330 height 34
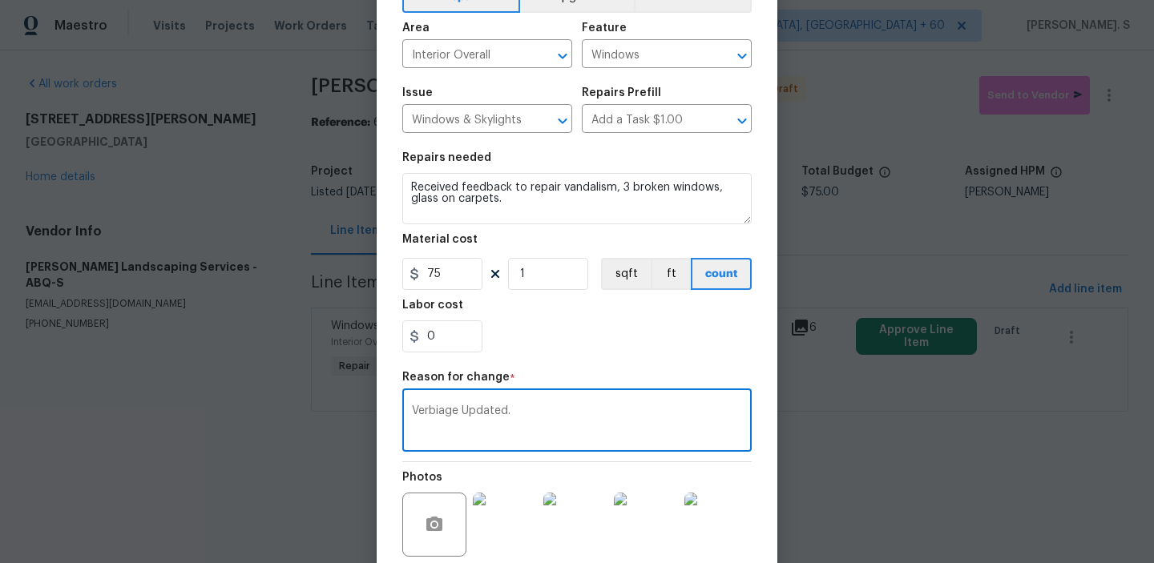
scroll to position [243, 0]
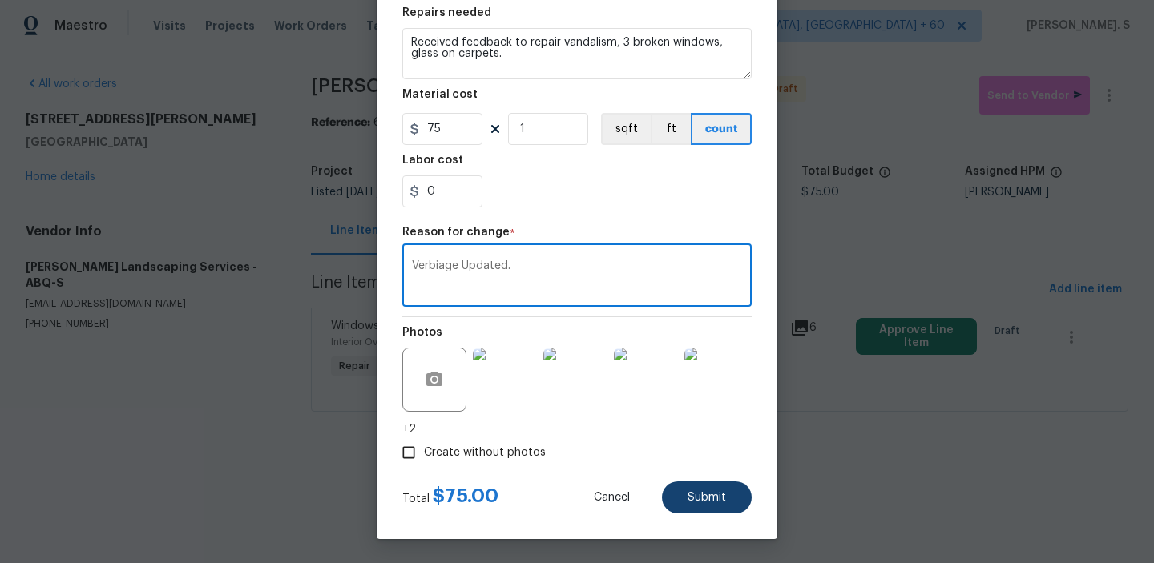
type textarea "Verbiage Updated."
click at [746, 506] on button "Submit" at bounding box center [707, 498] width 90 height 32
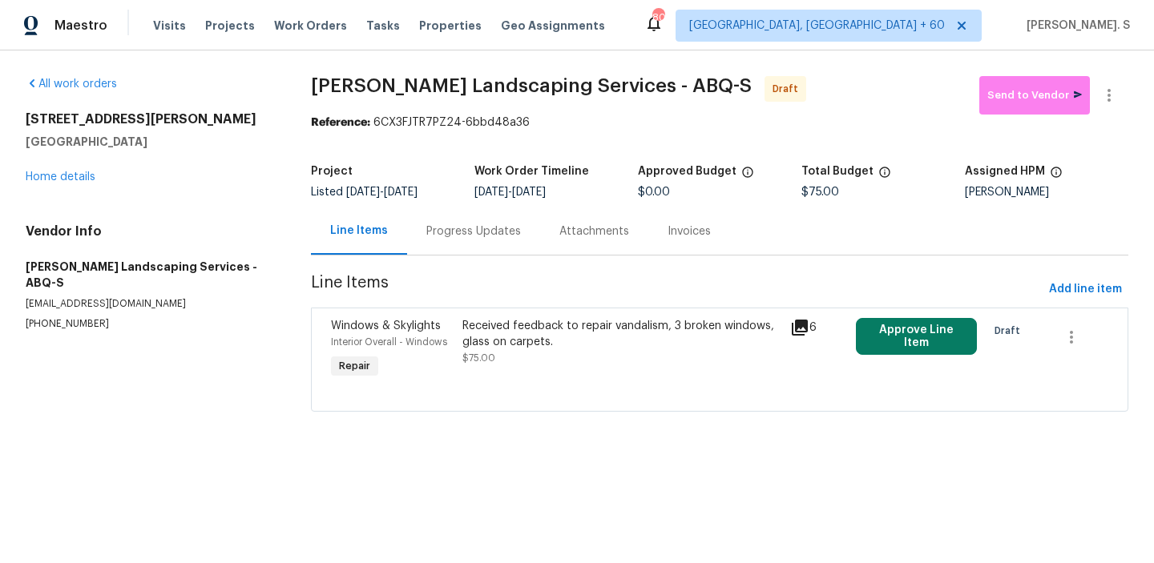
click at [1063, 457] on html "Maestro Visits Projects Work Orders Tasks Properties Geo Assignments 807 [GEOGR…" at bounding box center [577, 228] width 1154 height 457
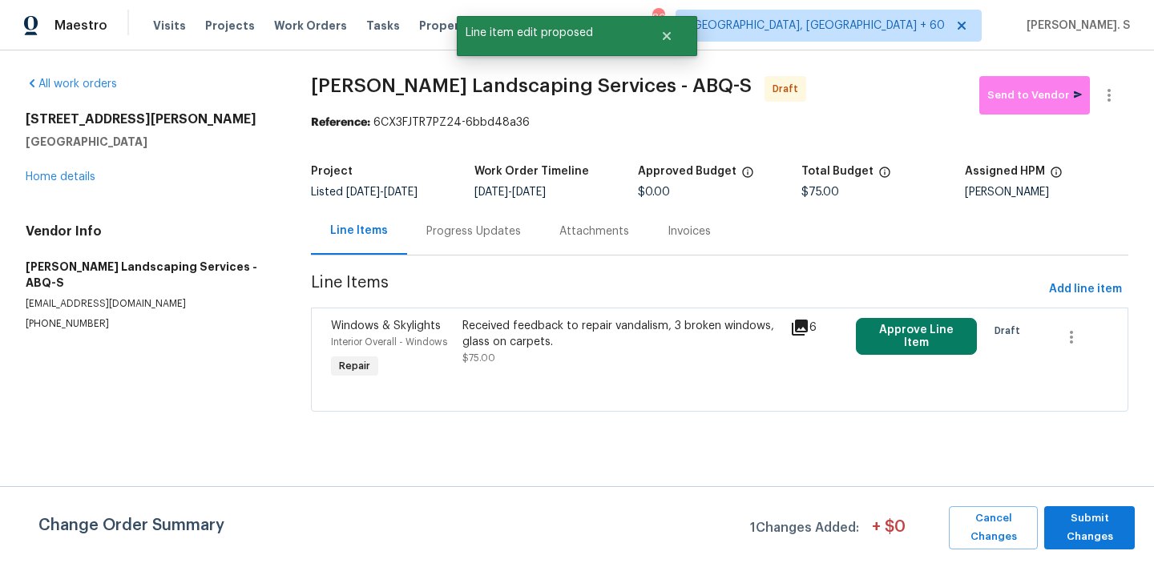
scroll to position [0, 0]
click at [1091, 529] on span "Submit Changes" at bounding box center [1089, 528] width 75 height 37
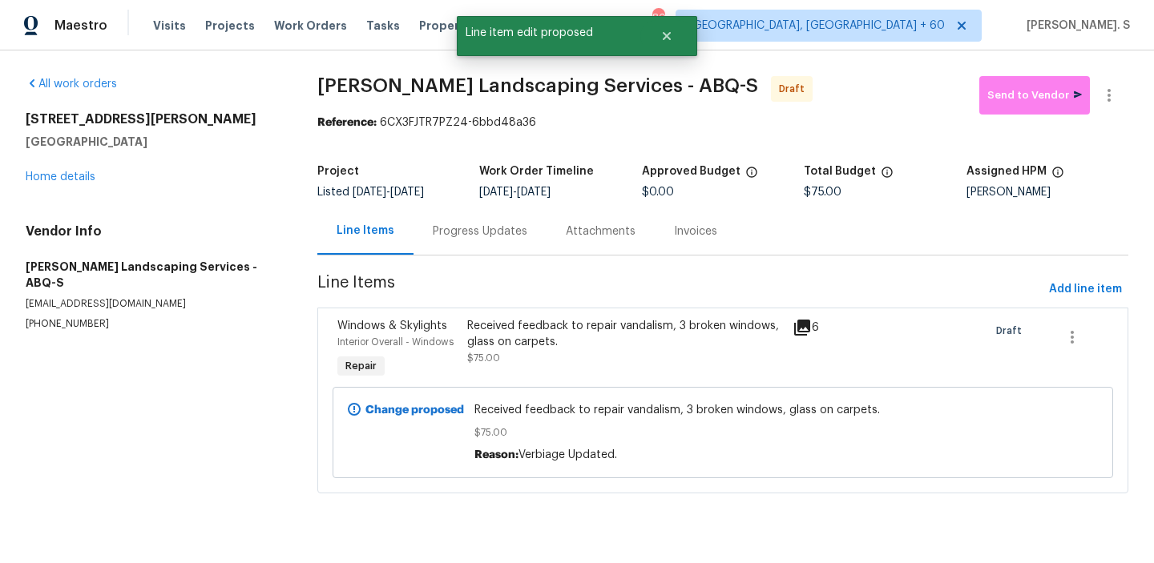
click at [474, 257] on section "[PERSON_NAME] Landscaping Services - ABQ-S Draft Send to Vendor Reference: 6CX3…" at bounding box center [722, 294] width 811 height 437
click at [489, 239] on div "Progress Updates" at bounding box center [480, 232] width 95 height 16
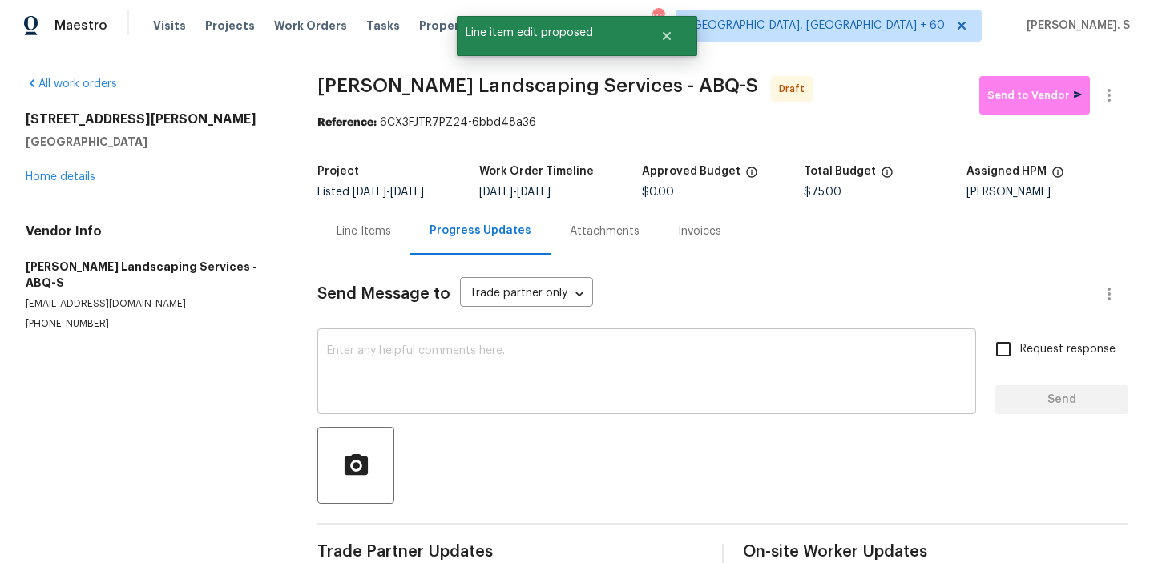
click at [494, 361] on textarea at bounding box center [646, 373] width 639 height 56
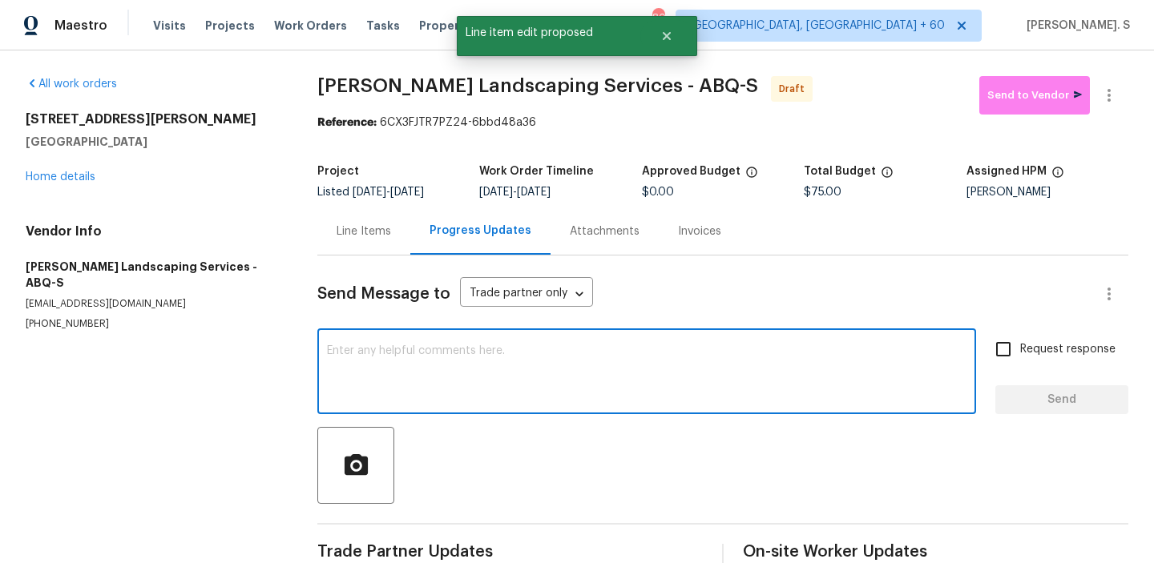
paste textarea "Hi, this is Glory with Opendoor. I’m confirming you received the WO for the pro…"
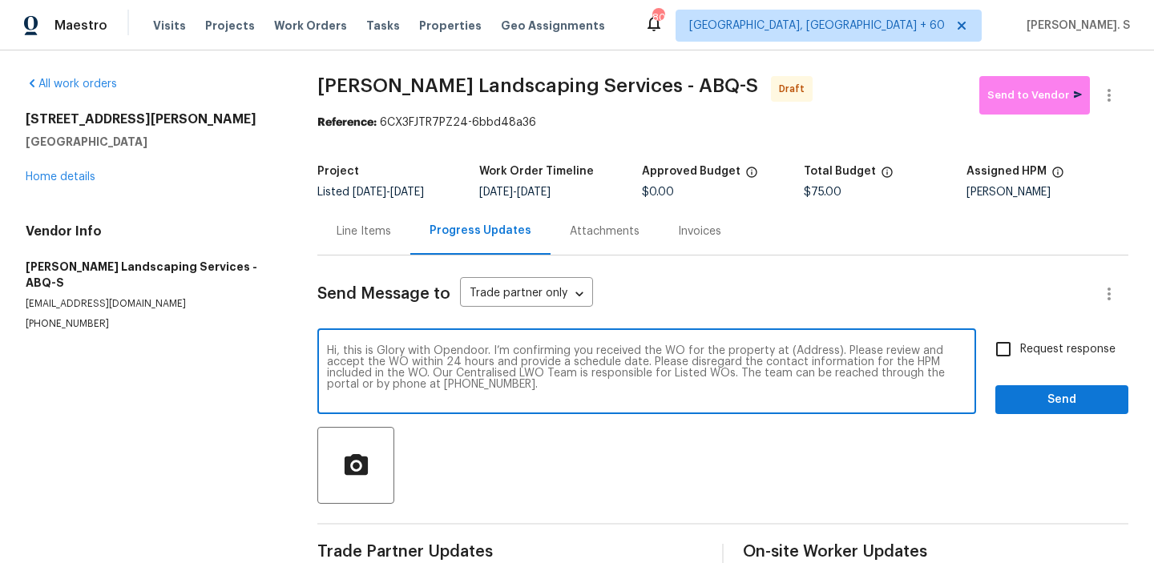
click at [807, 357] on textarea "Hi, this is Glory with Opendoor. I’m confirming you received the WO for the pro…" at bounding box center [646, 373] width 639 height 56
click at [820, 351] on textarea "Hi, this is Glory with Opendoor. I’m confirming you received the WO for the pro…" at bounding box center [646, 373] width 639 height 56
paste textarea "[STREET_ADDRESS][PERSON_NAME]"
type textarea "Hi, this is Glory with Opendoor. I’m confirming you received the WO for the pro…"
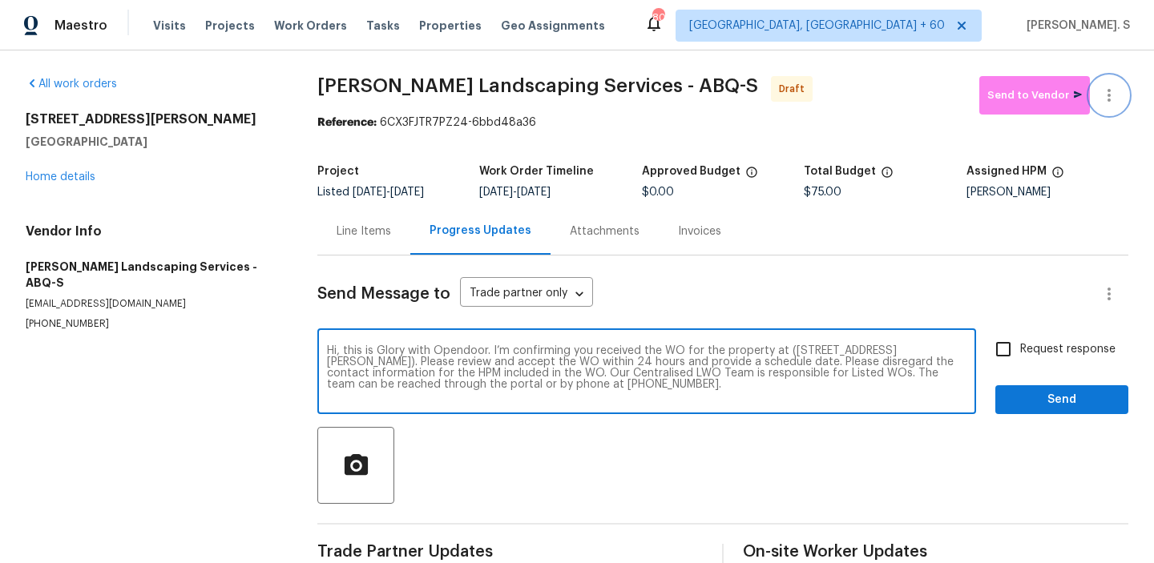
click at [1117, 86] on icon "button" at bounding box center [1108, 95] width 19 height 19
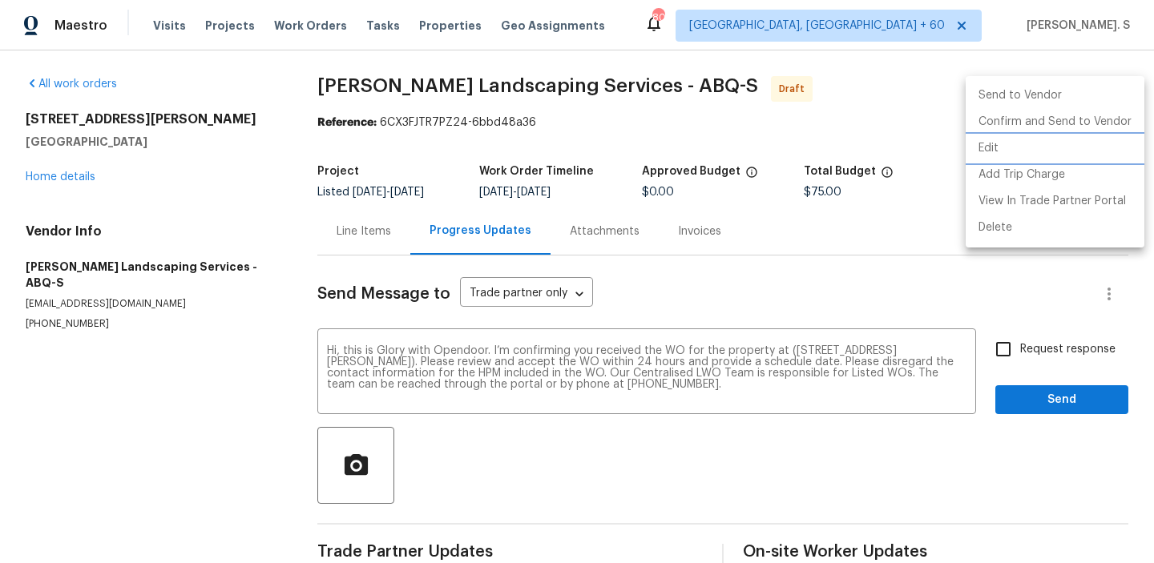
click at [1022, 148] on li "Edit" at bounding box center [1055, 148] width 179 height 26
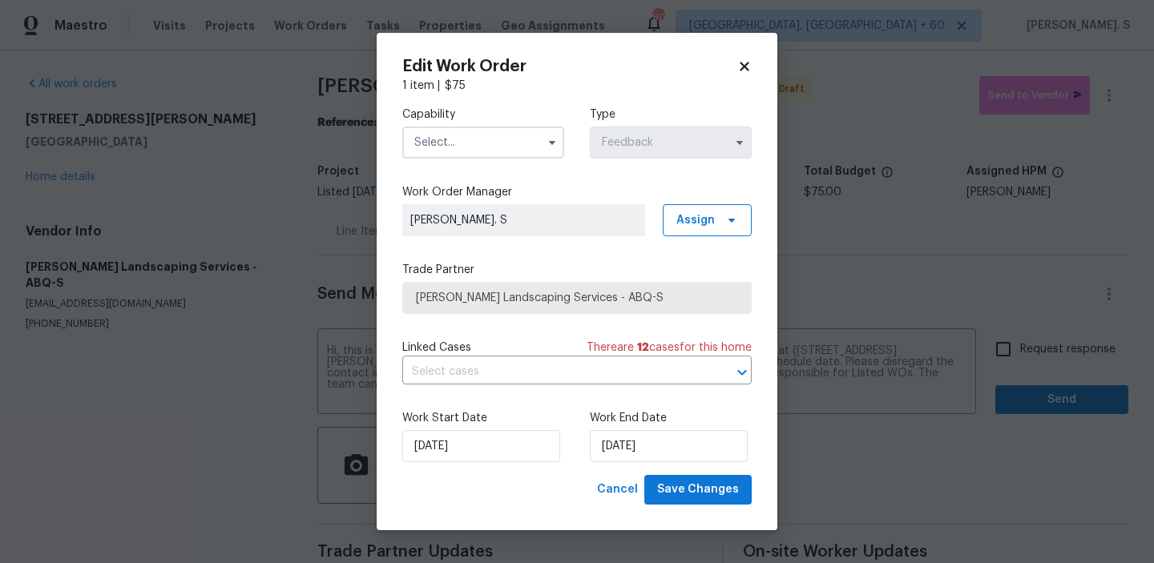
click at [514, 141] on input "text" at bounding box center [483, 143] width 162 height 32
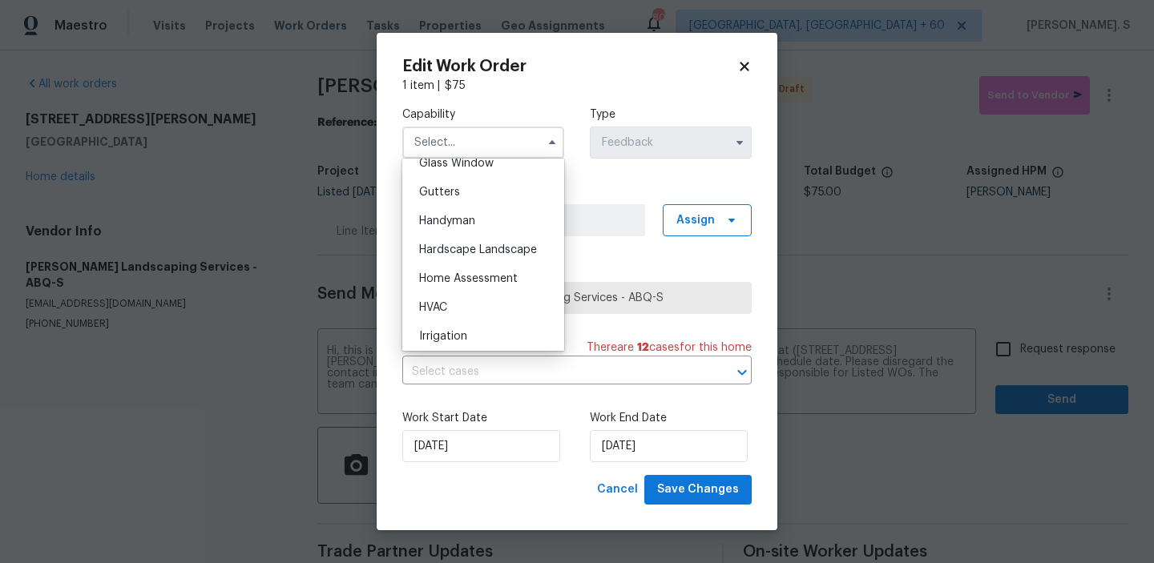
scroll to position [821, 0]
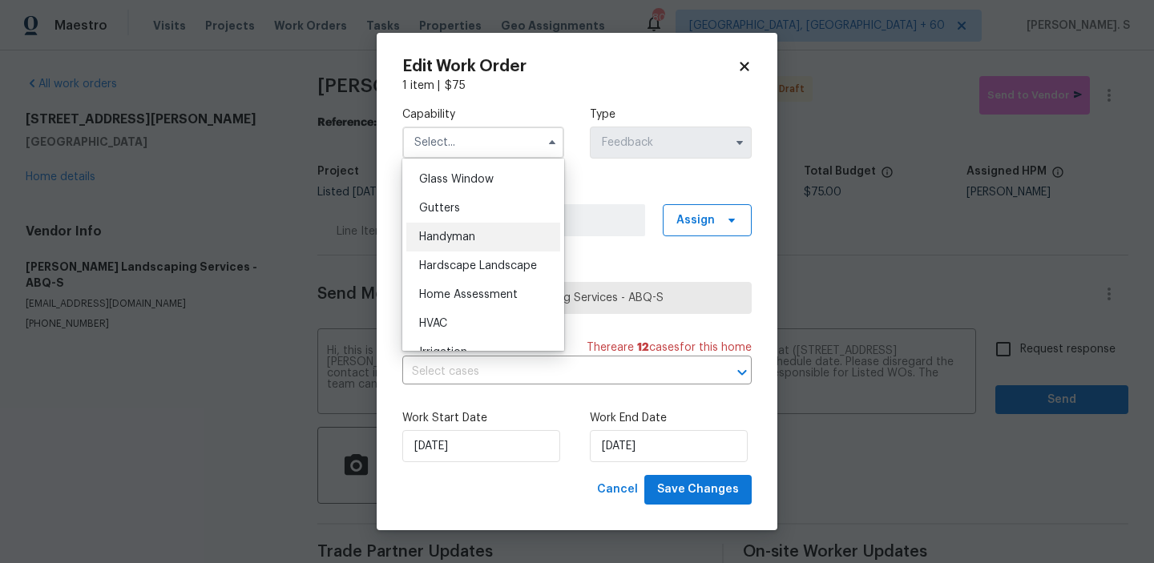
click at [470, 232] on span "Handyman" at bounding box center [447, 237] width 56 height 11
type input "Handyman"
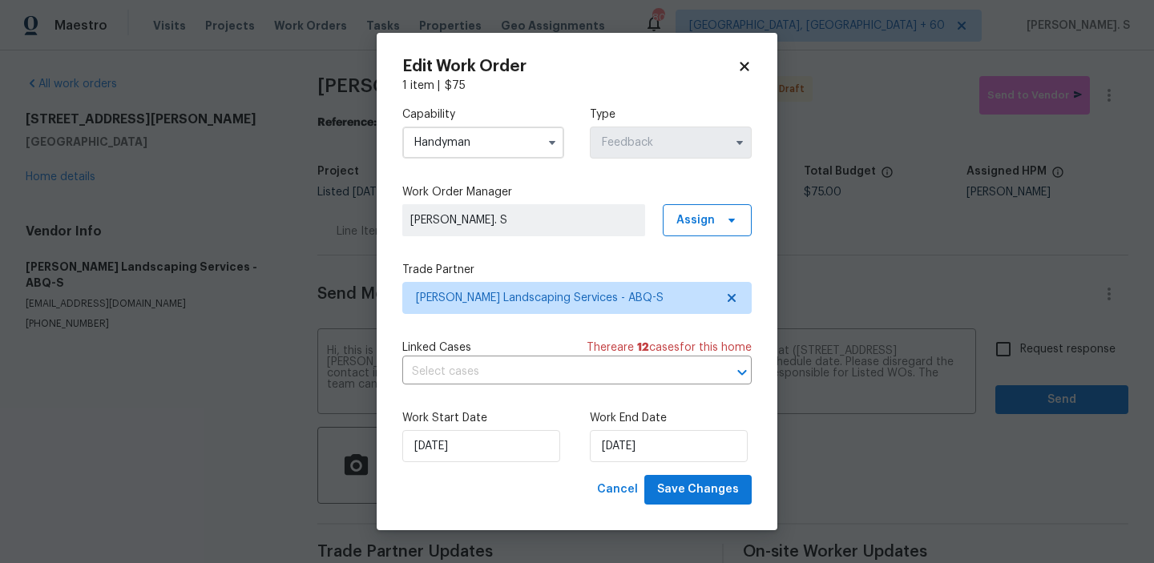
click at [499, 359] on div "Linked Cases There are 12 case s for this home ​" at bounding box center [576, 362] width 349 height 45
click at [500, 374] on input "text" at bounding box center [554, 372] width 304 height 25
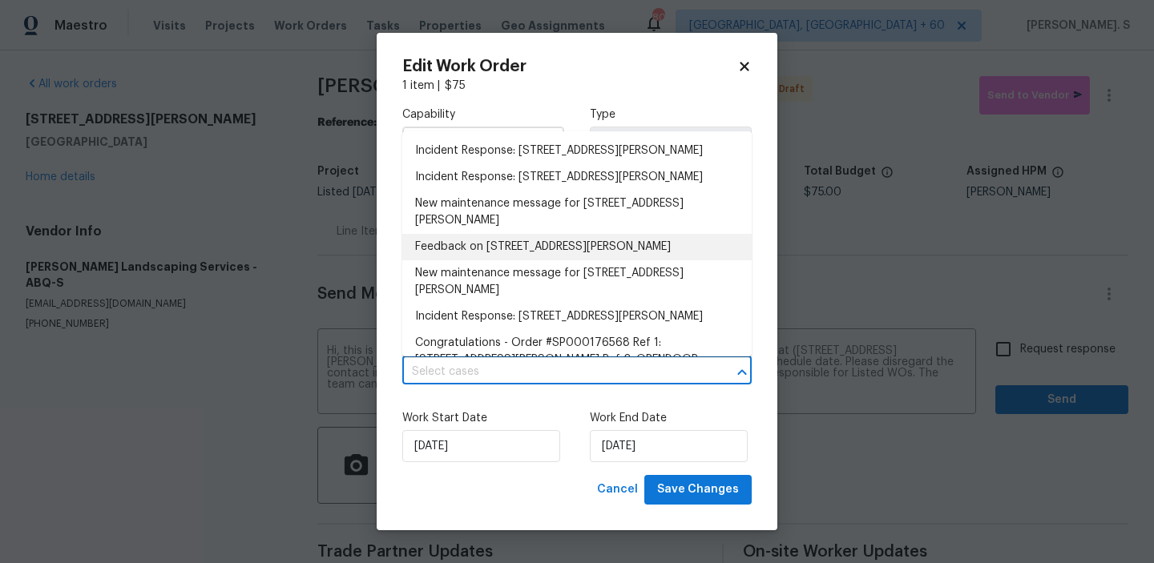
click at [499, 260] on li "Feedback on [STREET_ADDRESS][PERSON_NAME]" at bounding box center [576, 247] width 349 height 26
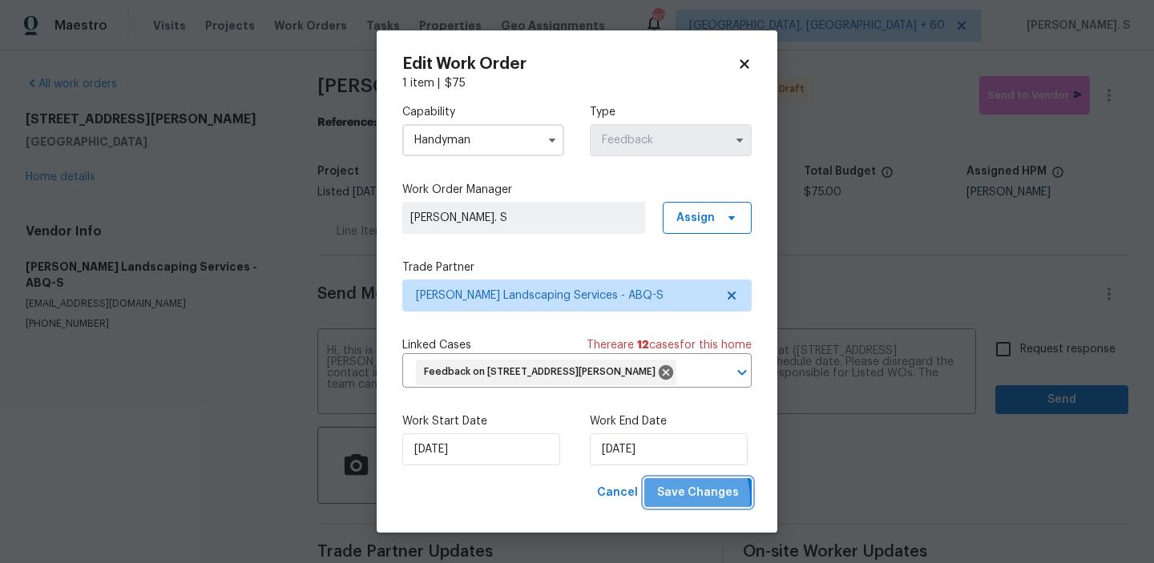
click at [681, 503] on span "Save Changes" at bounding box center [698, 493] width 82 height 20
click at [1014, 369] on body "Maestro Visits Projects Work Orders Tasks Properties Geo Assignments 807 [GEOGR…" at bounding box center [577, 281] width 1154 height 563
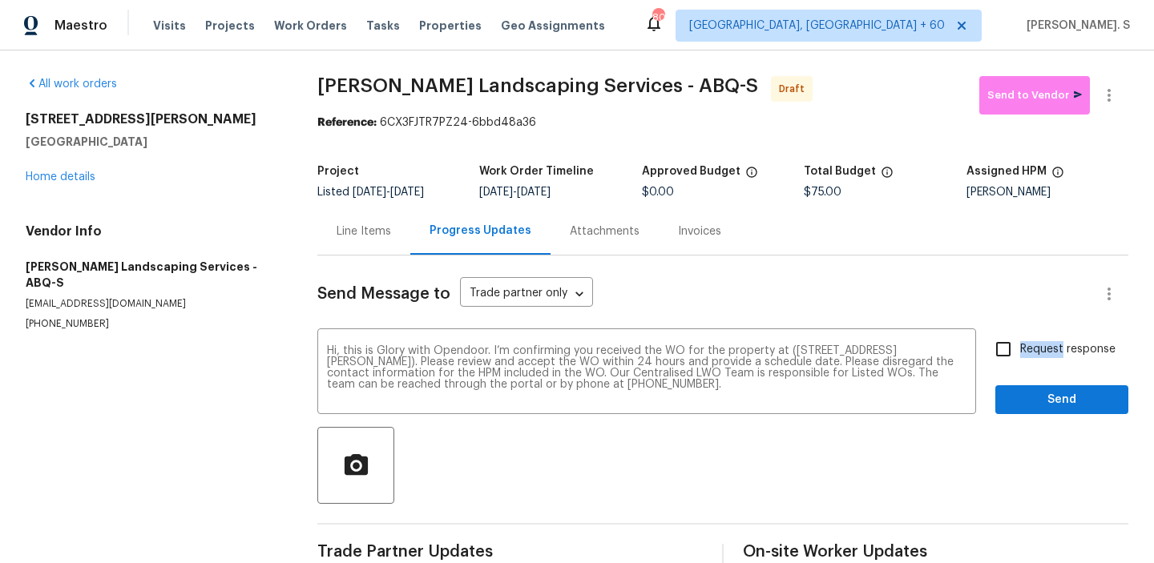
click at [1014, 369] on div "Request response Send" at bounding box center [1061, 374] width 133 height 82
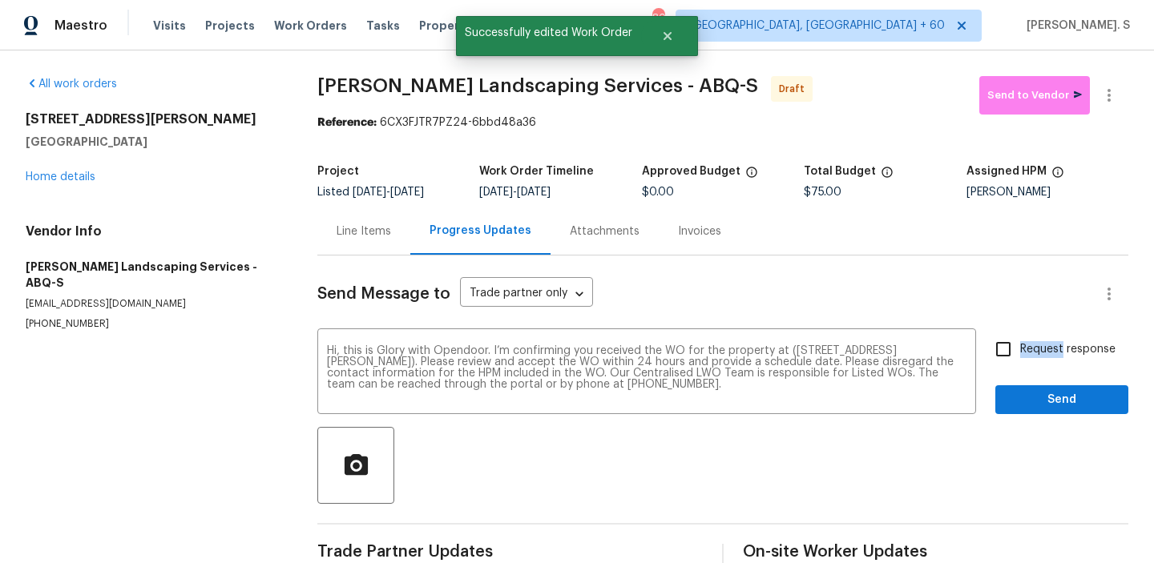
click at [1015, 365] on input "Request response" at bounding box center [1003, 350] width 34 height 34
checkbox input "true"
click at [1023, 397] on span "Send" at bounding box center [1061, 400] width 107 height 20
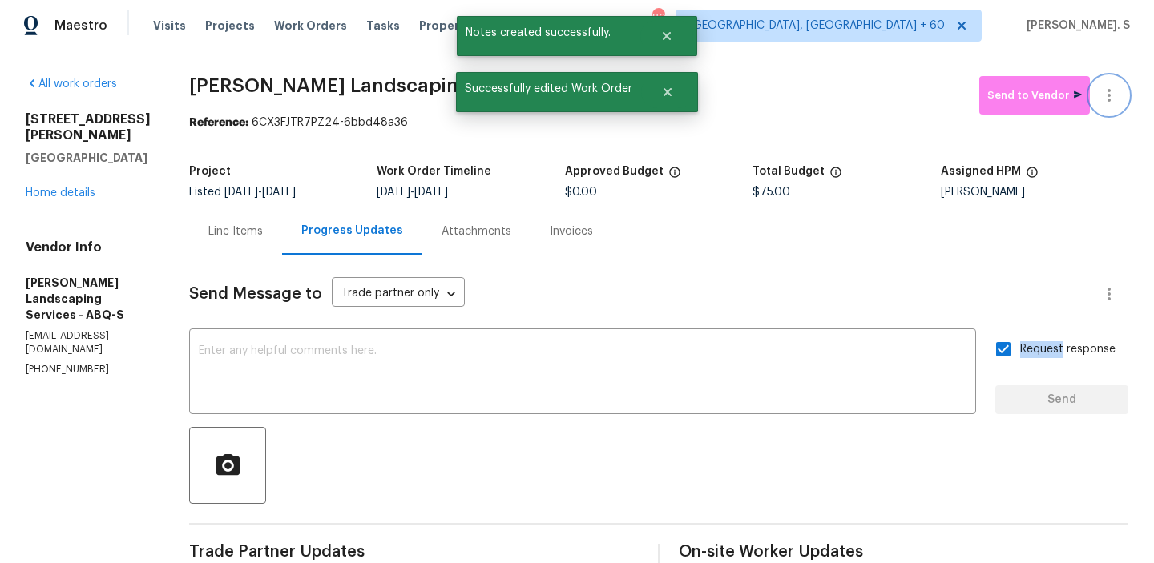
click at [1119, 109] on button "button" at bounding box center [1109, 95] width 38 height 38
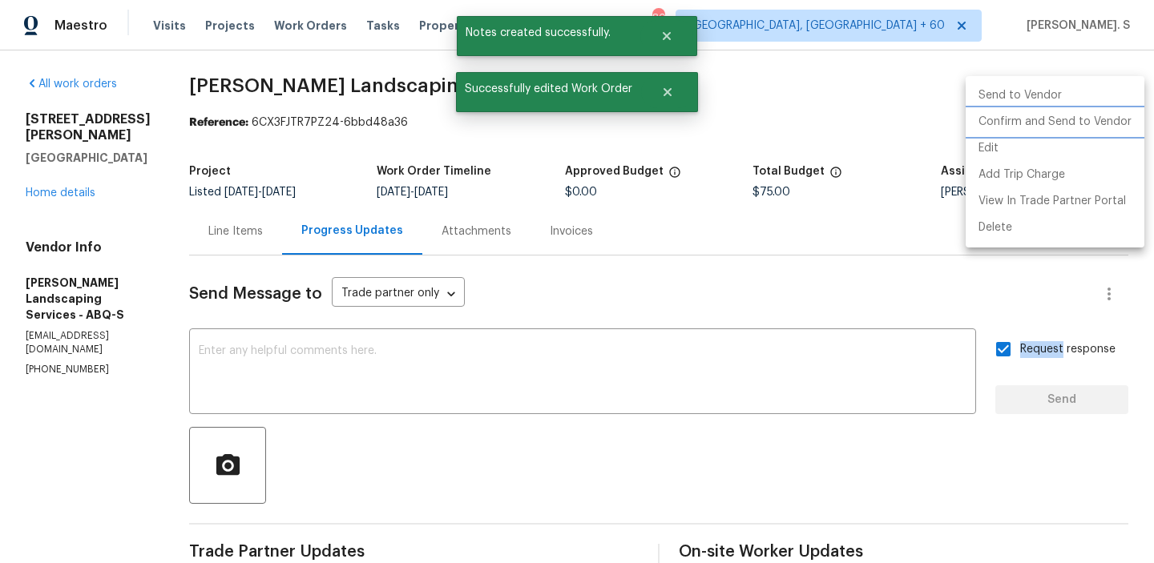
click at [1116, 113] on li "Confirm and Send to Vendor" at bounding box center [1055, 122] width 179 height 26
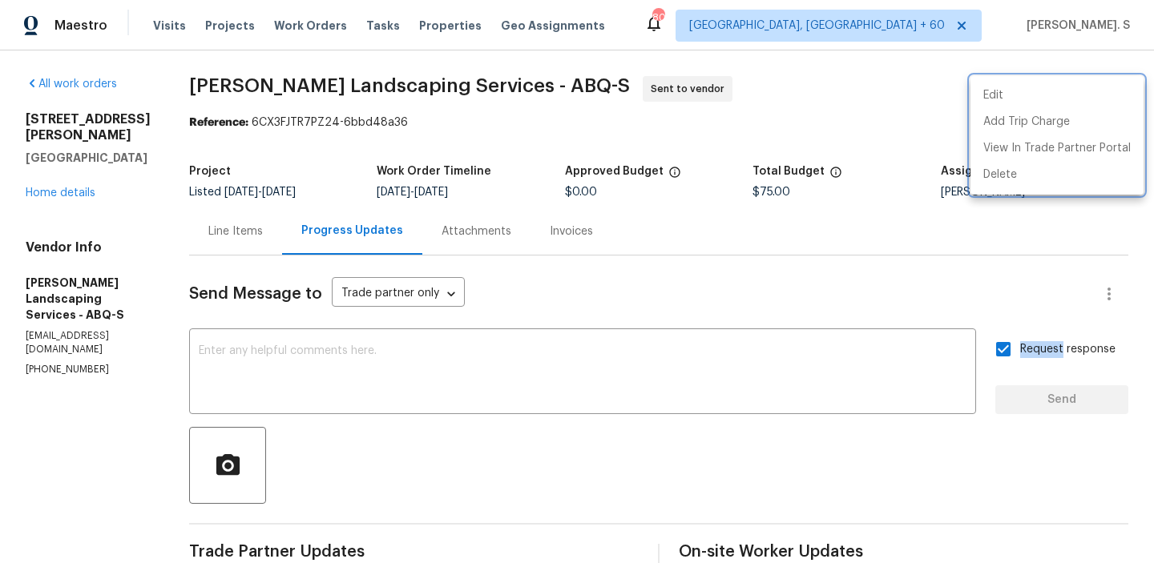
click at [331, 110] on div at bounding box center [577, 281] width 1154 height 563
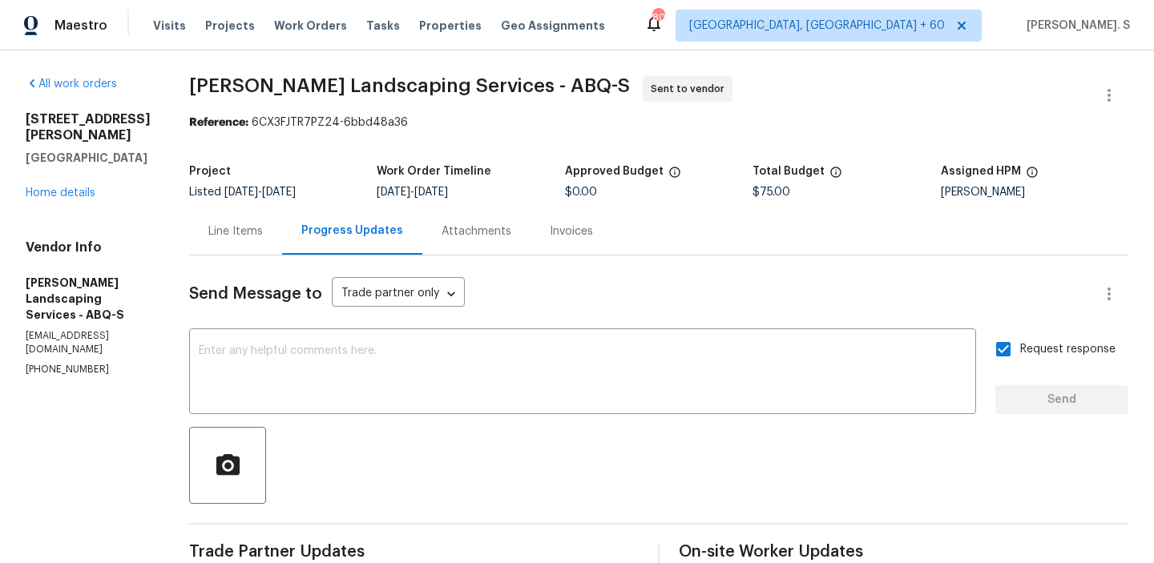
click at [331, 110] on div "Edit Add Trip Charge View In Trade Partner Portal Delete" at bounding box center [577, 281] width 1154 height 563
click at [331, 110] on span "[PERSON_NAME] Landscaping Services - ABQ-S Sent to vendor" at bounding box center [639, 95] width 901 height 38
click at [345, 75] on div "All work orders [STREET_ADDRESS][PERSON_NAME] Home details Vendor Info [PERSON_…" at bounding box center [577, 385] width 1154 height 671
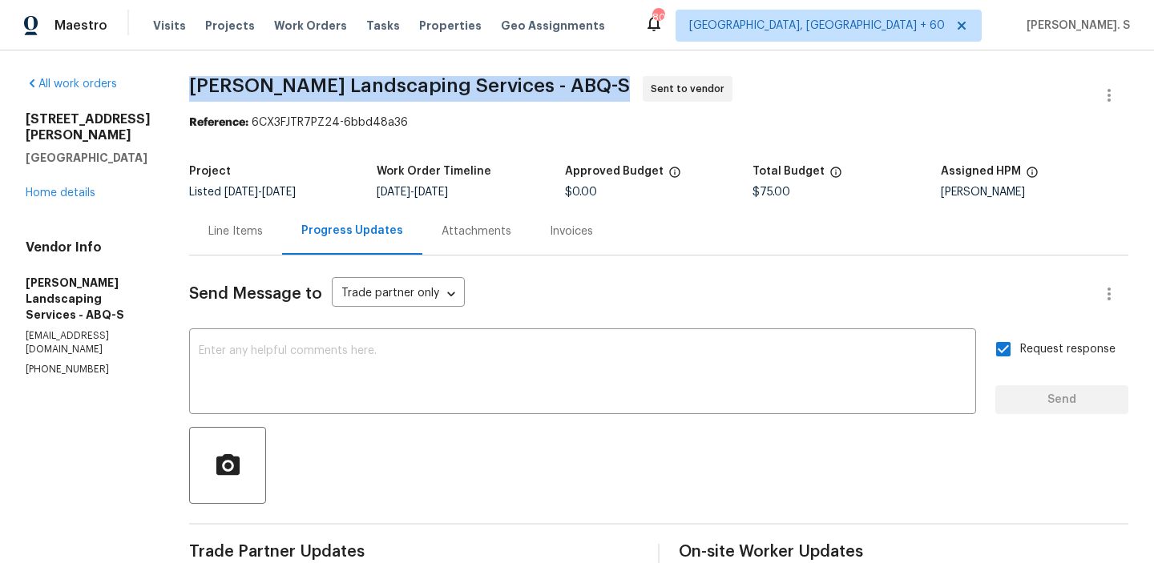
copy span "[PERSON_NAME] Landscaping Services - ABQ-S"
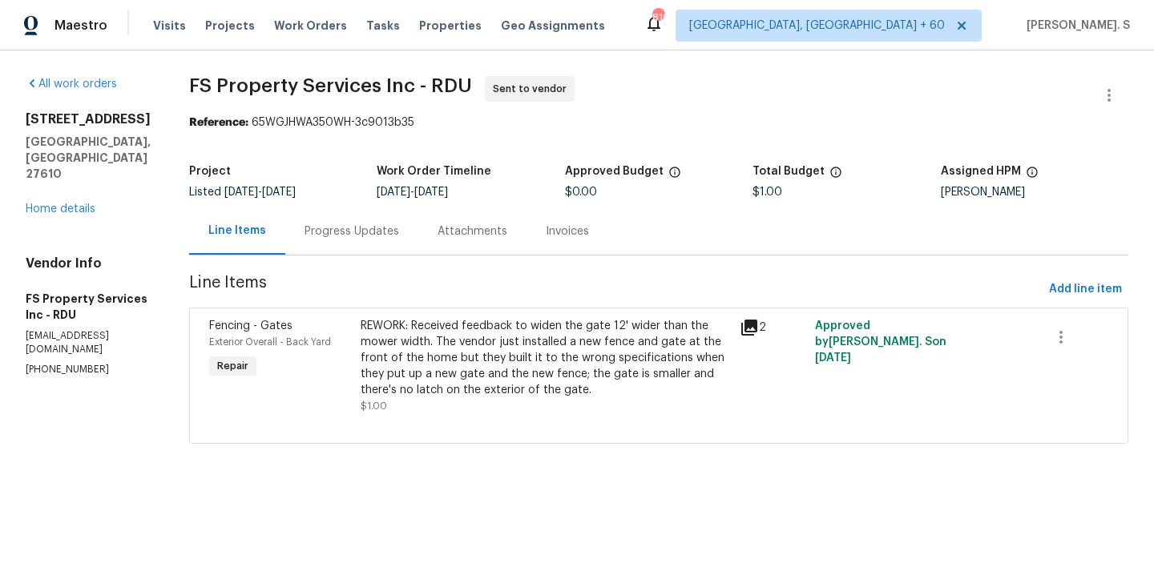
click at [72, 160] on div "[STREET_ADDRESS] Home details" at bounding box center [88, 164] width 125 height 106
click at [72, 204] on link "Home details" at bounding box center [61, 209] width 70 height 11
